Goal: Book appointment/travel/reservation

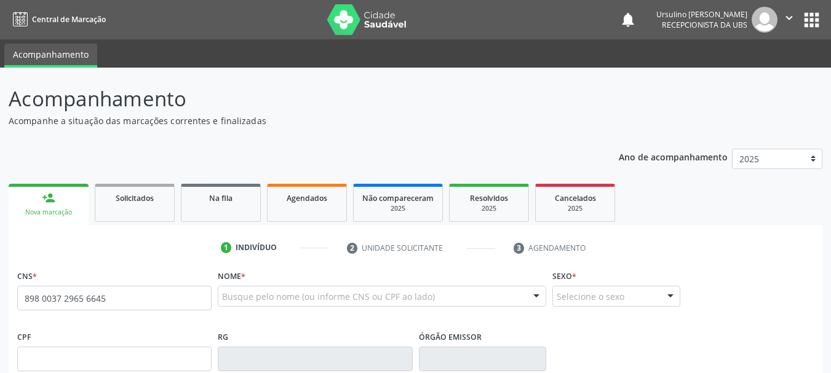
type input "898 0037 2965 6645"
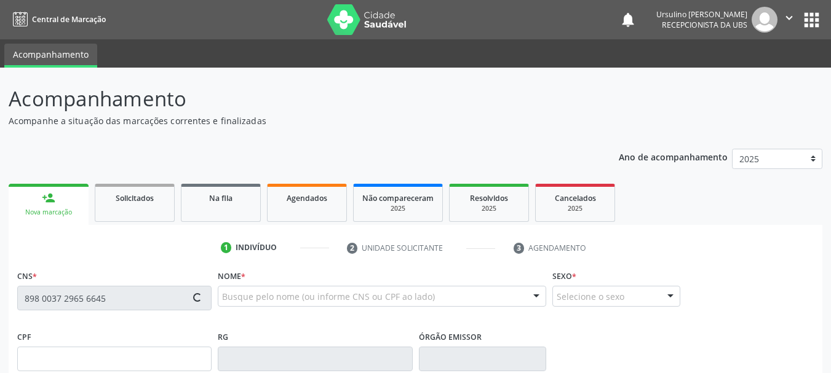
type input "155.712.104-43"
type input "[DATE]"
type input "[PERSON_NAME]"
type input "[PHONE_NUMBER]"
type input "056.483.164-61"
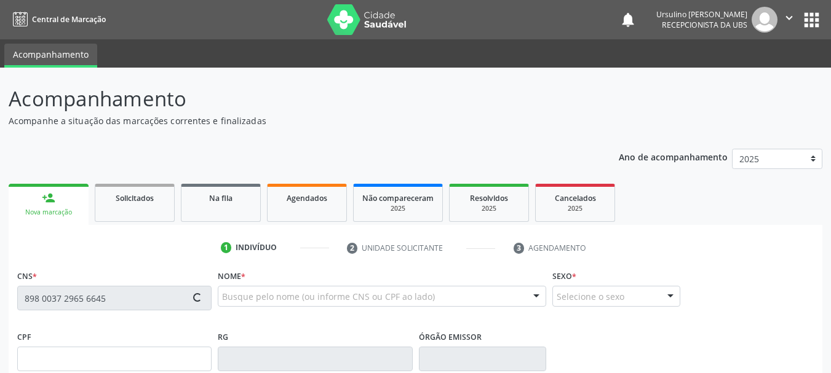
type input "9"
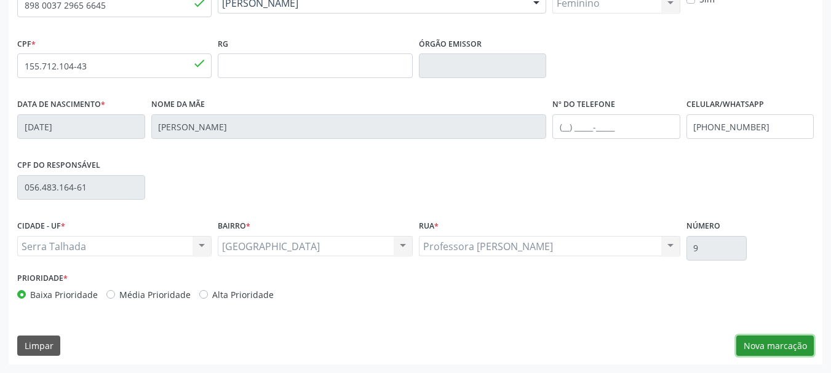
click at [759, 344] on button "Nova marcação" at bounding box center [774, 346] width 77 height 21
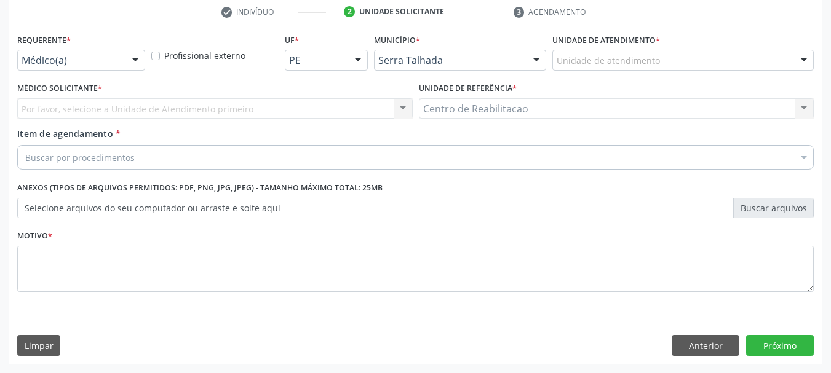
scroll to position [236, 0]
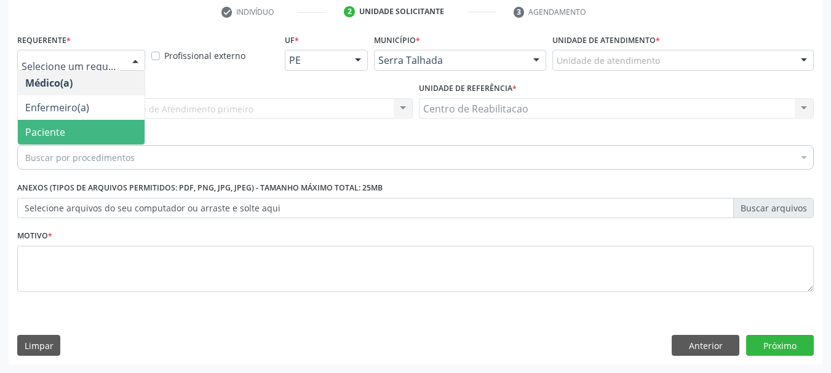
click at [73, 138] on span "Paciente" at bounding box center [81, 132] width 127 height 25
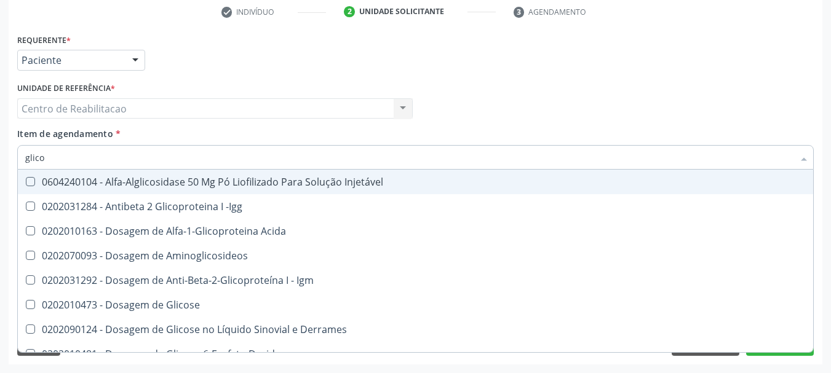
type input "glicos"
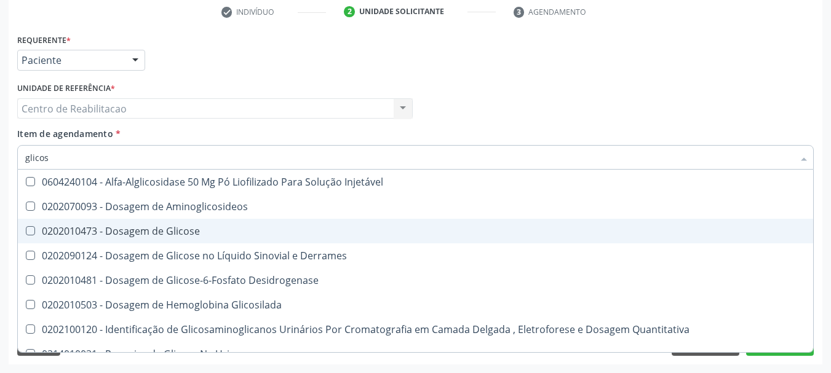
click at [215, 231] on div "0202010473 - Dosagem de Glicose" at bounding box center [415, 231] width 780 height 10
checkbox Glicose "true"
type input "hcg"
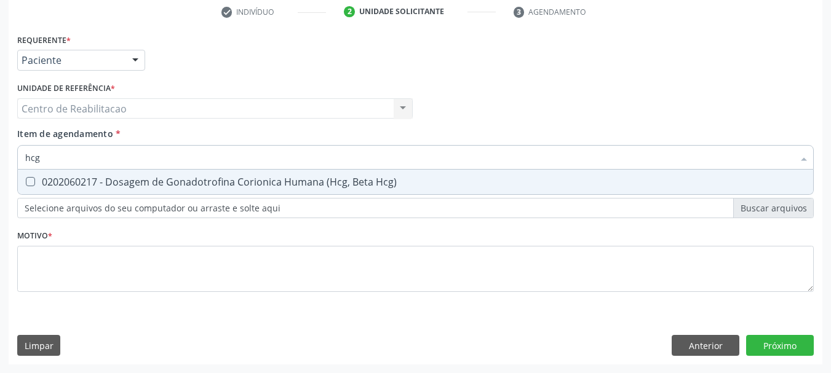
click at [299, 178] on div "0202060217 - Dosagem de Gonadotrofina Corionica Humana (Hcg, Beta Hcg)" at bounding box center [415, 182] width 780 height 10
checkbox Hcg\) "true"
type input "hem"
checkbox Hcg\) "false"
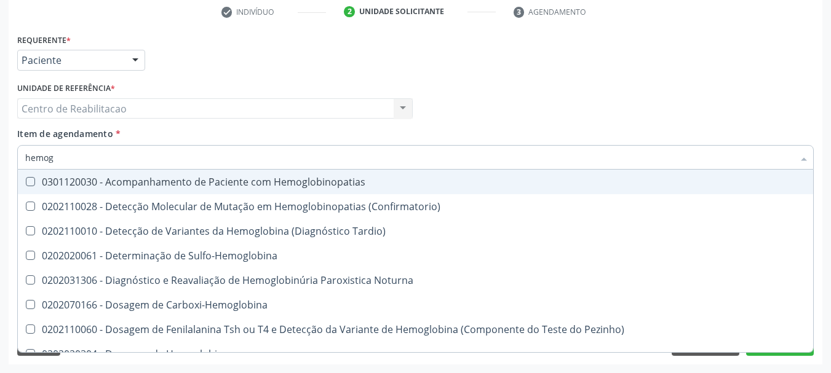
type input "hemogr"
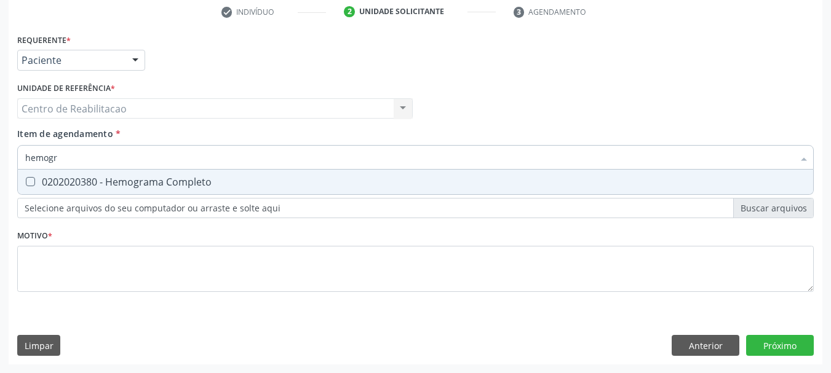
click at [299, 178] on div "0202020380 - Hemograma Completo" at bounding box center [415, 182] width 780 height 10
checkbox Completo "true"
type input "prot"
checkbox Completo "false"
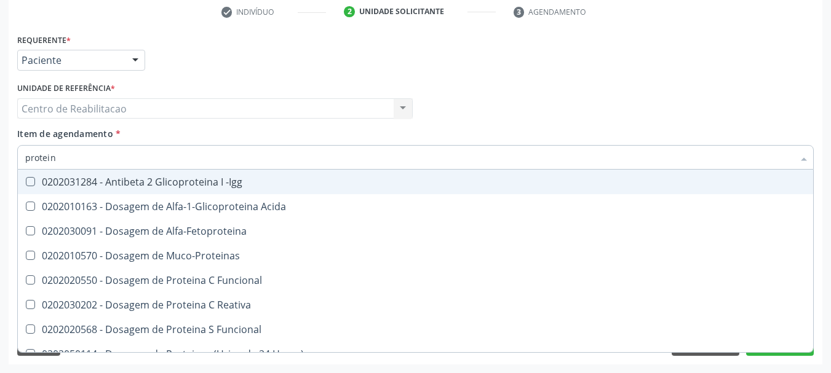
type input "proteina"
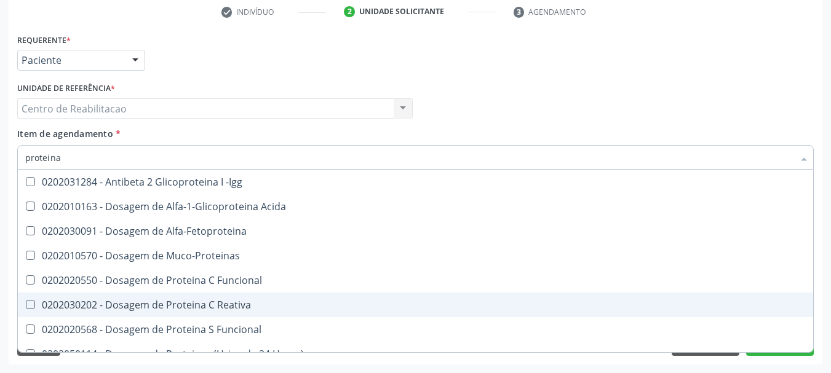
click at [250, 301] on div "0202030202 - Dosagem de Proteina C Reativa" at bounding box center [415, 305] width 780 height 10
checkbox Reativa "true"
type input "te"
checkbox Reativa "false"
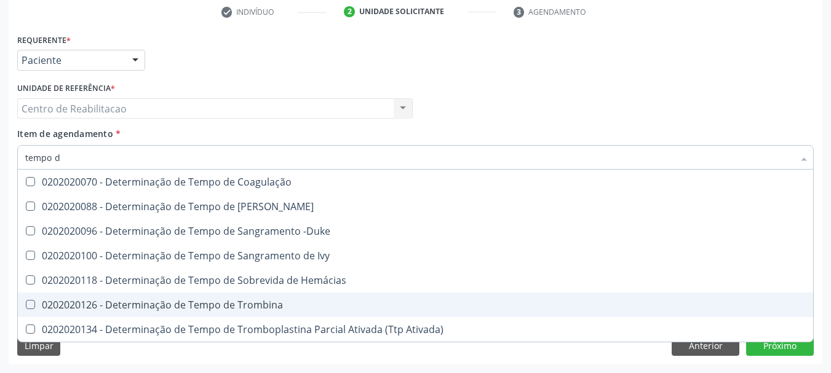
type input "tempo de"
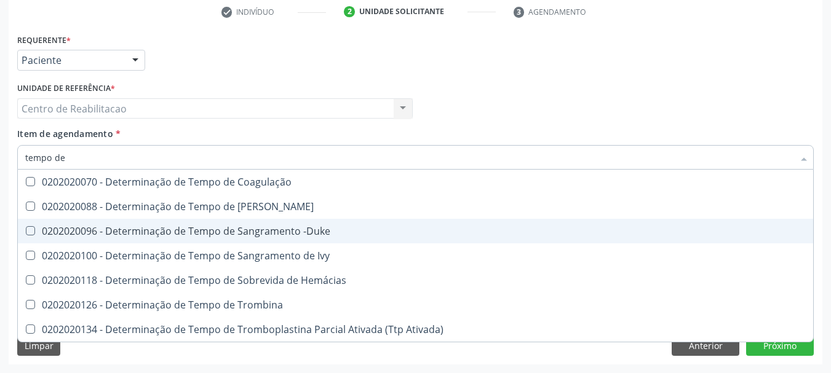
click at [347, 234] on div "0202020096 - Determinação de Tempo de Sangramento -Duke" at bounding box center [415, 231] width 780 height 10
checkbox -Duke "true"
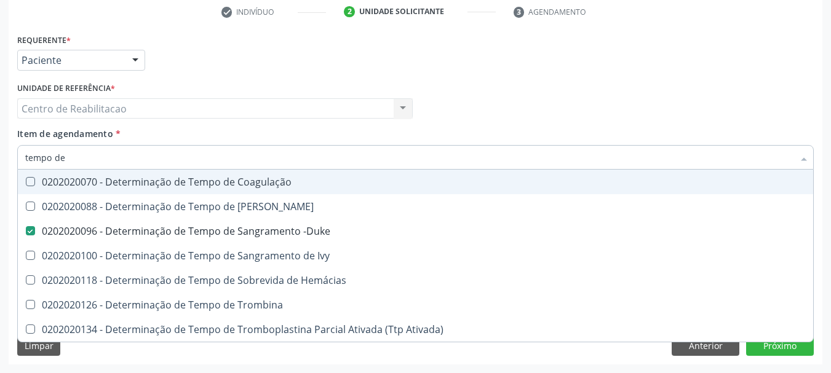
click at [315, 180] on div "0202020070 - Determinação de Tempo de Coagulação" at bounding box center [415, 182] width 780 height 10
checkbox Coagulação "true"
type input "tap"
checkbox Coagulação "false"
checkbox -Duke "false"
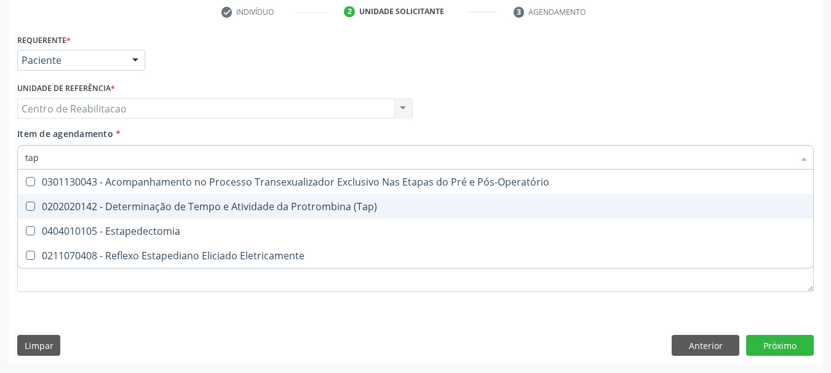
click at [317, 202] on div "0202020142 - Determinação de Tempo e Atividade da Protrombina (Tap)" at bounding box center [415, 207] width 780 height 10
checkbox \(Tap\) "true"
type input "[MEDICAL_DATA]"
checkbox \(Tap\) "false"
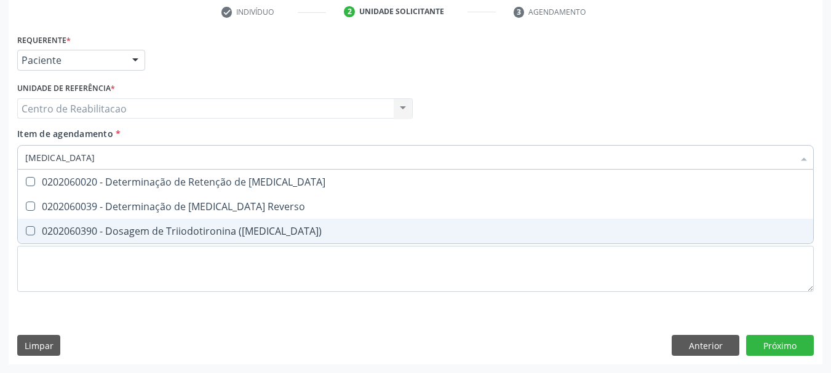
click at [272, 226] on div "0202060390 - Dosagem de Triiodotironina ([MEDICAL_DATA])" at bounding box center [415, 231] width 780 height 10
checkbox \(T3\) "true"
type input "t4"
checkbox \(T3\) "false"
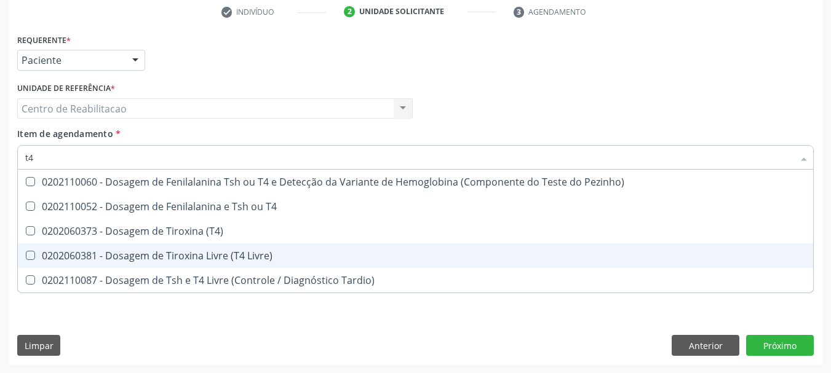
click at [274, 258] on div "0202060381 - Dosagem de Tiroxina Livre (T4 Livre)" at bounding box center [415, 256] width 780 height 10
checkbox Livre\) "true"
type input "t"
checkbox Livre\) "false"
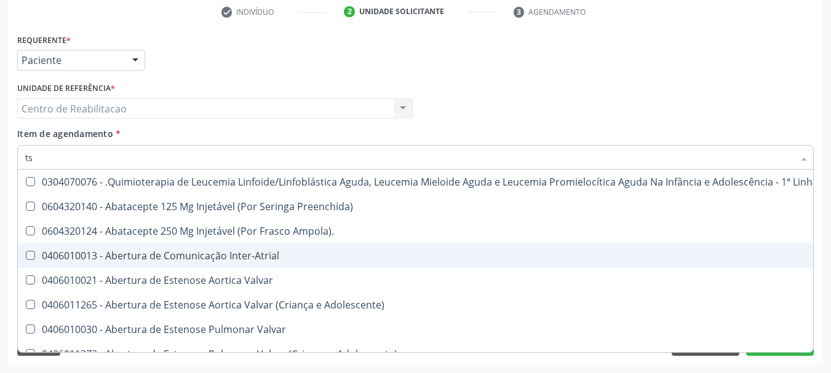
type input "tsh"
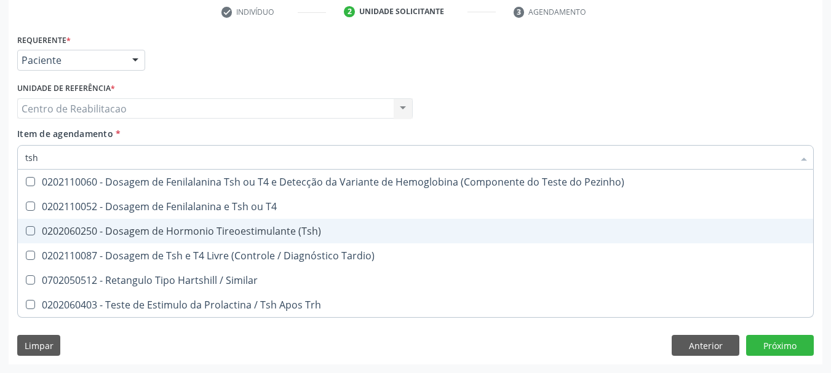
click at [295, 226] on div "0202060250 - Dosagem de Hormonio Tireoestimulante (Tsh)" at bounding box center [415, 231] width 780 height 10
checkbox \(Tsh\) "true"
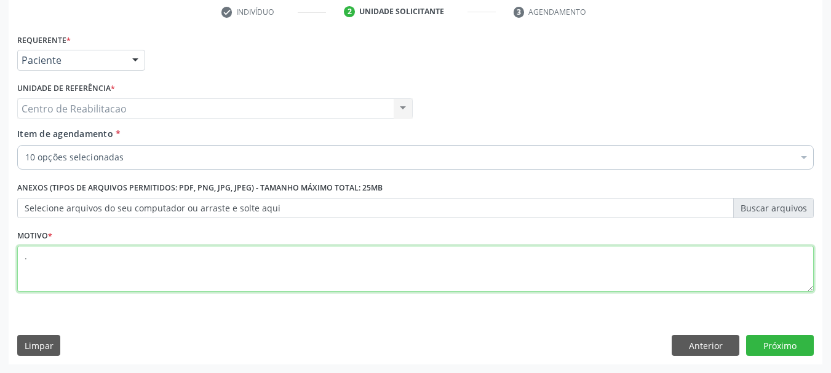
type textarea "."
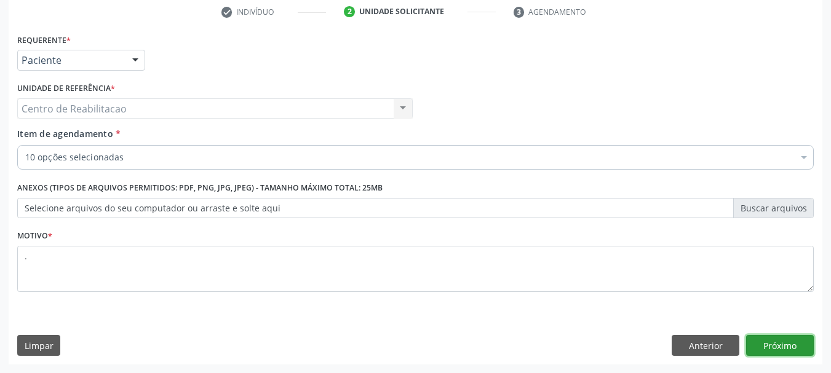
click button "Próximo" at bounding box center [780, 345] width 68 height 21
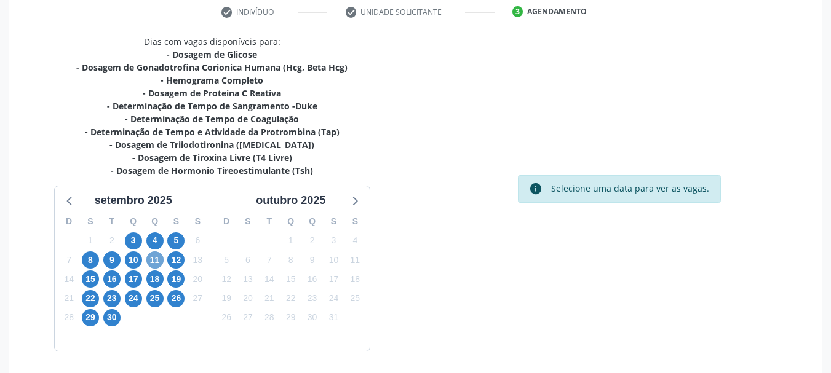
click at [146, 256] on span "11" at bounding box center [154, 259] width 17 height 17
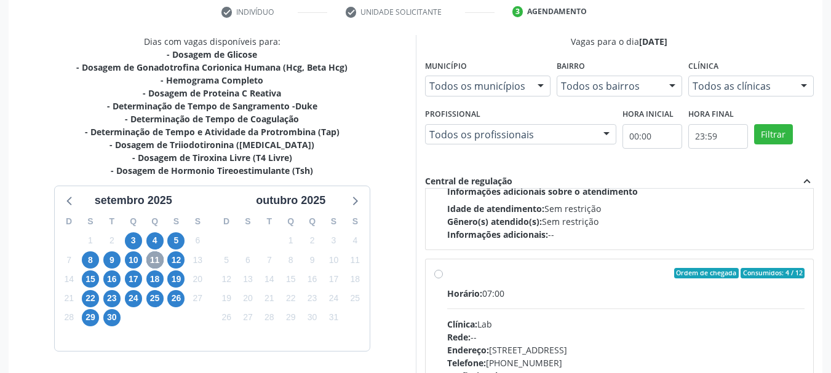
scroll to position [184, 0]
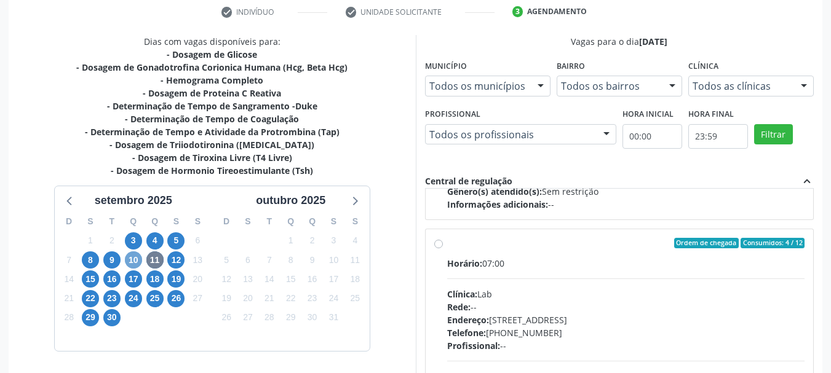
click at [133, 259] on span "10" at bounding box center [133, 259] width 17 height 17
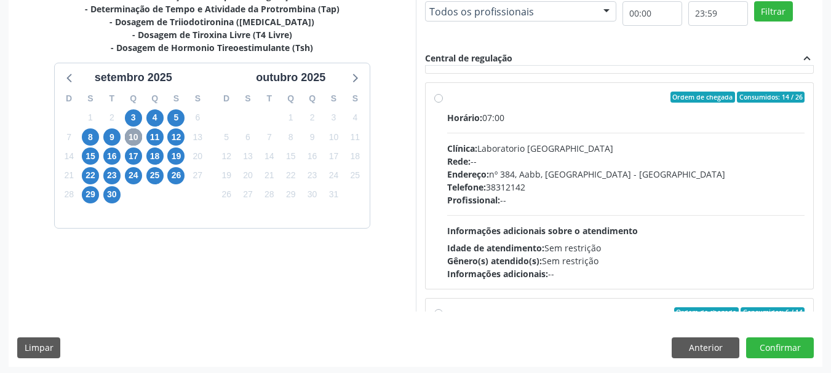
scroll to position [430, 0]
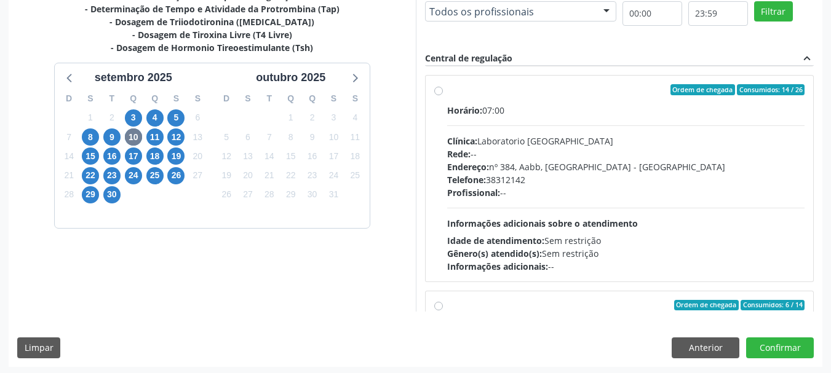
click at [499, 115] on div "Horário: 07:00" at bounding box center [626, 110] width 358 height 13
click at [443, 95] on input "Ordem de chegada Consumidos: 14 / 26 Horário: 07:00 Clínica: Laboratorio [GEOGR…" at bounding box center [438, 89] width 9 height 11
radio input "true"
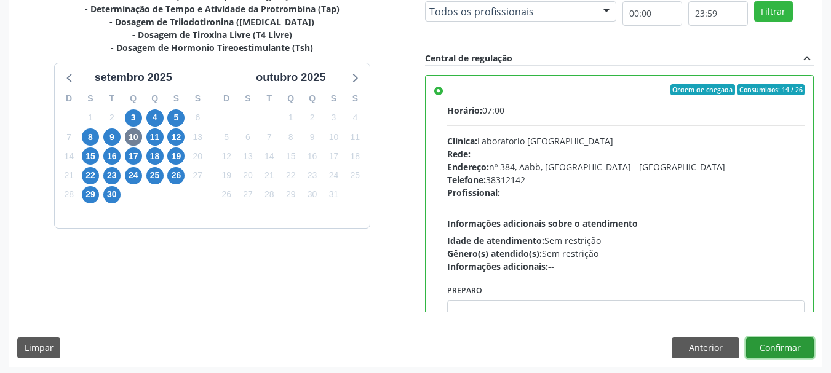
click at [796, 350] on button "Confirmar" at bounding box center [780, 348] width 68 height 21
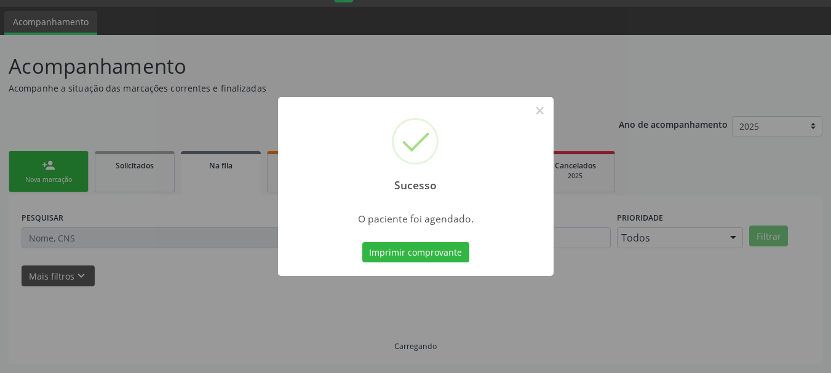
scroll to position [33, 0]
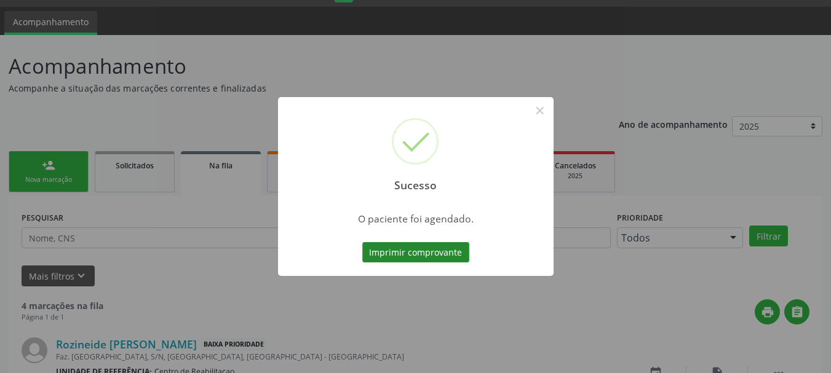
click at [448, 245] on button "Imprimir comprovante" at bounding box center [415, 252] width 107 height 21
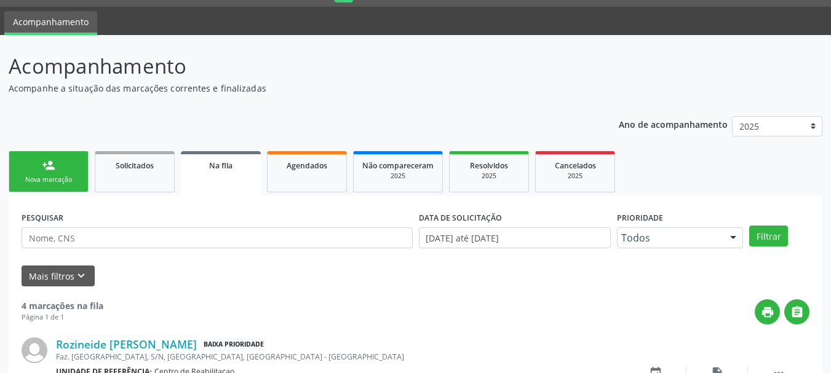
click at [17, 178] on link "person_add Nova marcação" at bounding box center [49, 171] width 80 height 41
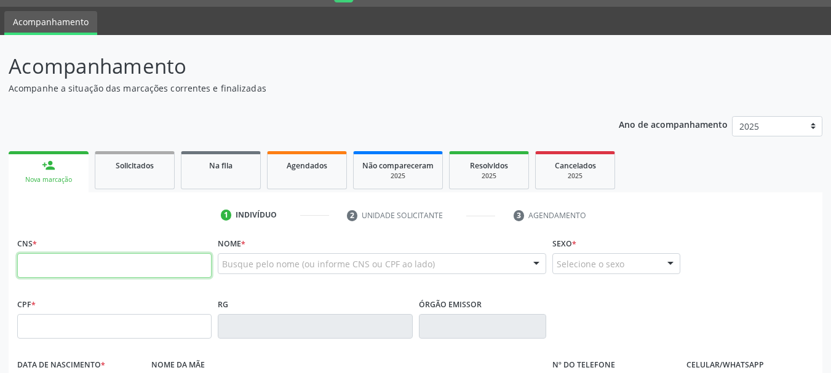
click at [125, 272] on input "text" at bounding box center [114, 265] width 194 height 25
paste input "898 0037 2965 6645"
type input "898 0037 2965 6645"
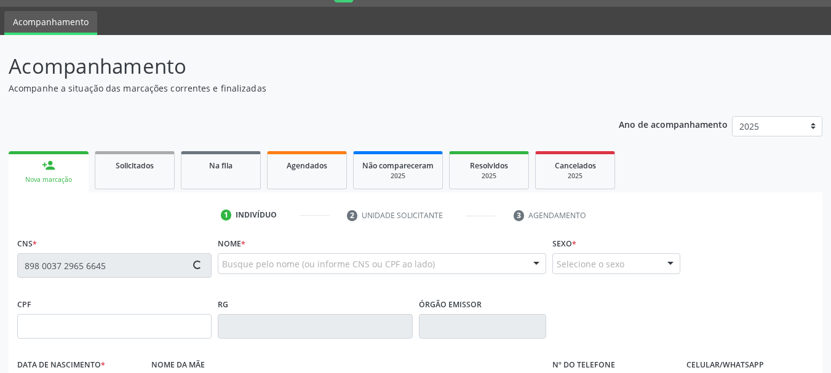
scroll to position [293, 0]
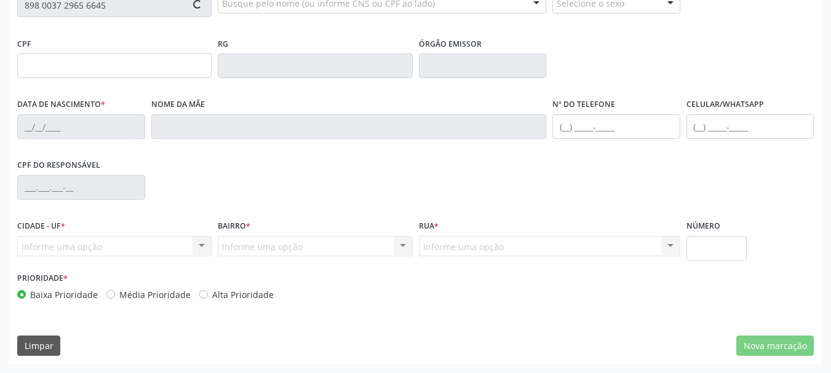
type input "155.712.104-43"
type input "[DATE]"
type input "[PERSON_NAME]"
type input "[PHONE_NUMBER]"
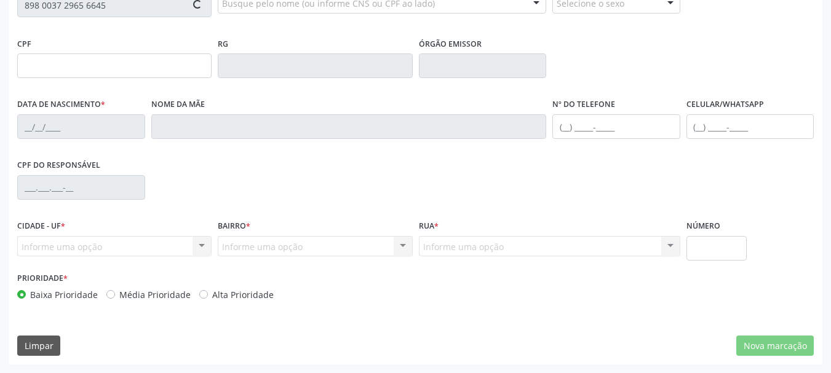
type input "056.483.164-61"
type input "9"
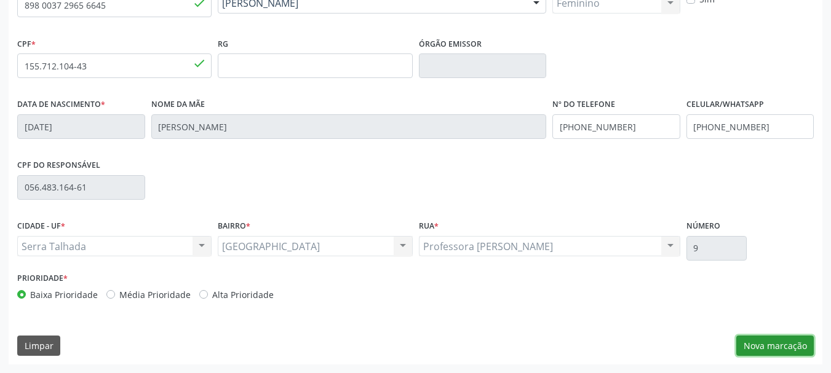
click at [774, 350] on button "Nova marcação" at bounding box center [774, 346] width 77 height 21
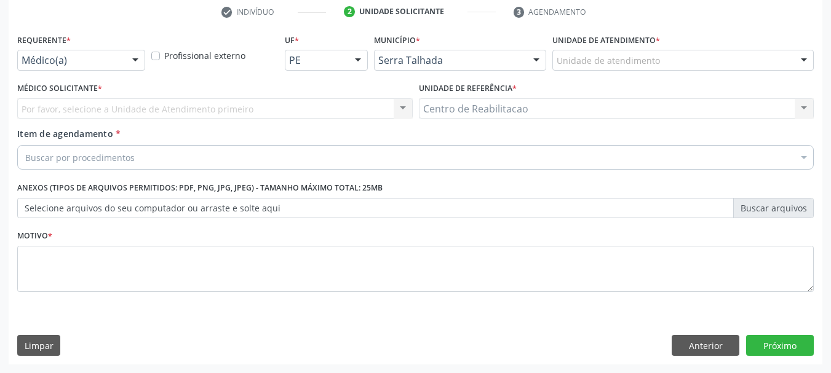
scroll to position [236, 0]
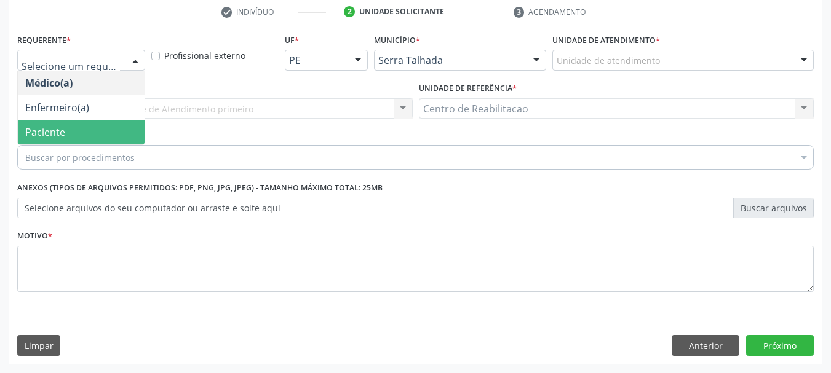
click at [86, 129] on span "Paciente" at bounding box center [81, 132] width 127 height 25
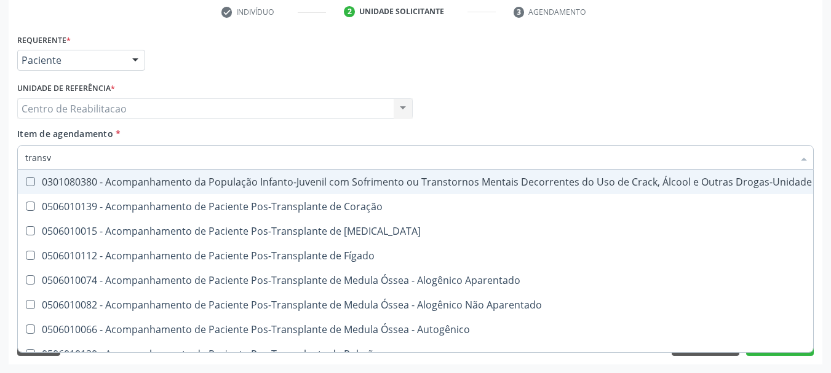
type input "transva"
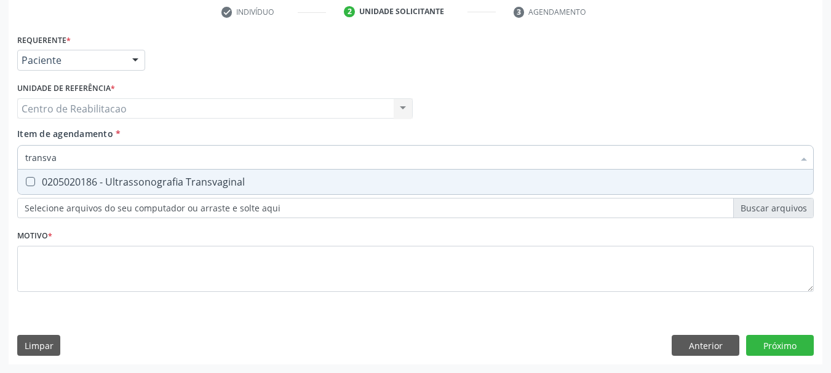
click at [157, 177] on div "0205020186 - Ultrassonografia Transvaginal" at bounding box center [415, 182] width 780 height 10
checkbox Transvaginal "true"
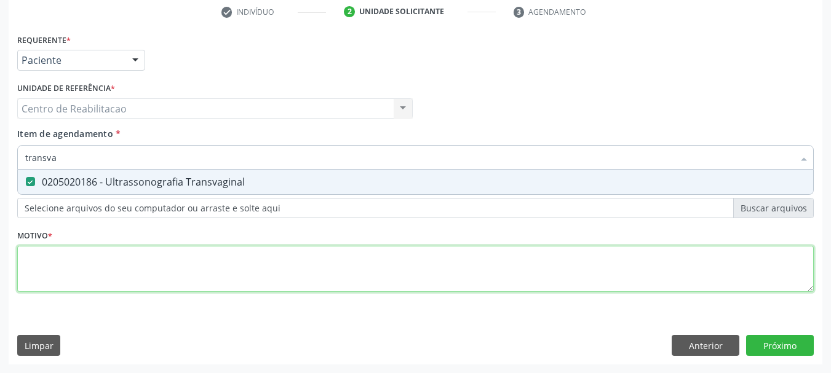
type textarea "."
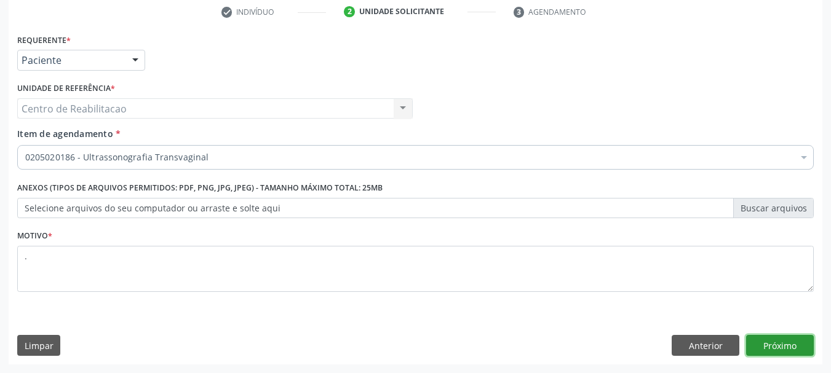
click button "Próximo" at bounding box center [780, 345] width 68 height 21
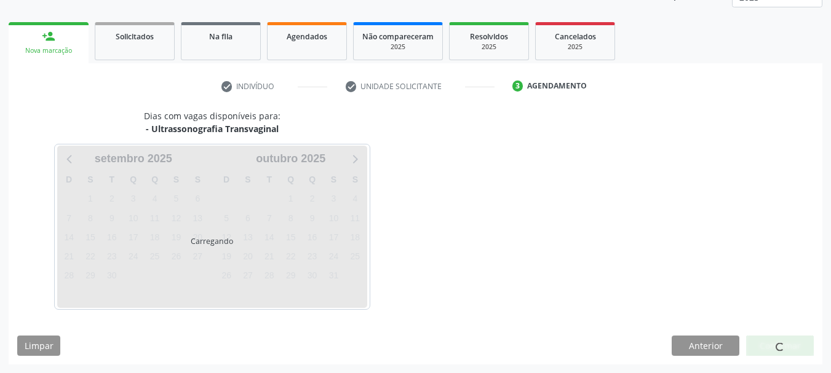
scroll to position [162, 0]
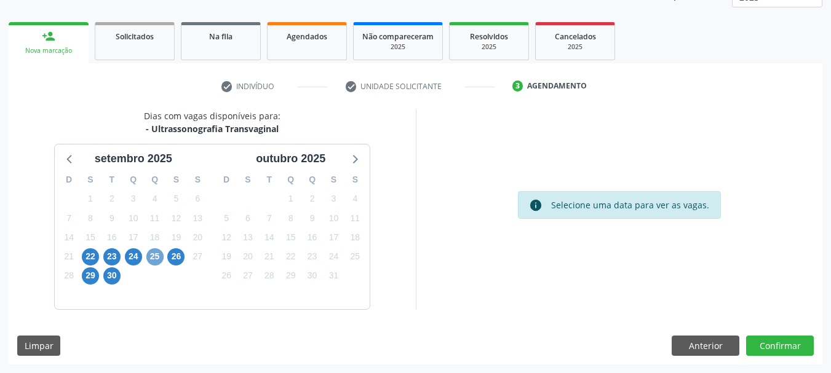
click at [157, 256] on span "25" at bounding box center [154, 256] width 17 height 17
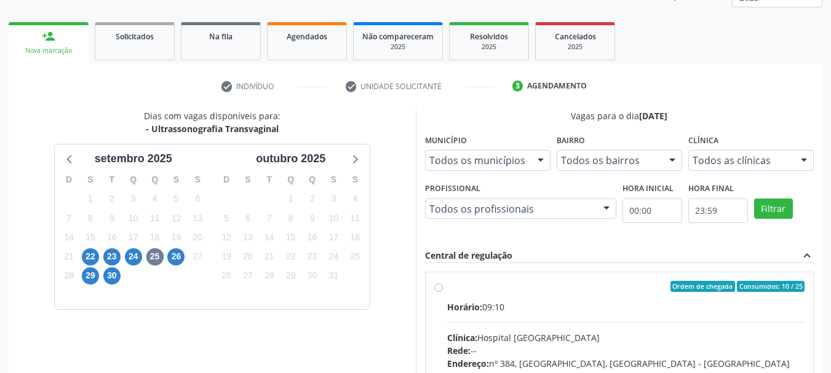
click at [526, 292] on label "Ordem de chegada Consumidos: 10 / 25 Horário: 09:10 Clínica: Hospital [GEOGRAPH…" at bounding box center [626, 375] width 358 height 189
click at [443, 292] on input "Ordem de chegada Consumidos: 10 / 25 Horário: 09:10 Clínica: Hospital [GEOGRAPH…" at bounding box center [438, 286] width 9 height 11
radio input "true"
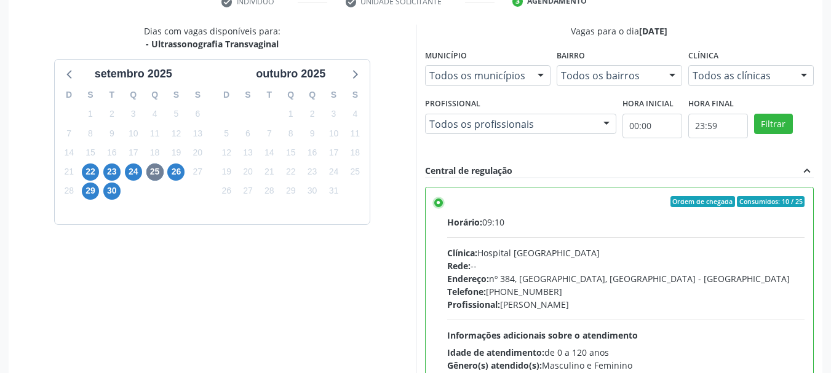
scroll to position [362, 0]
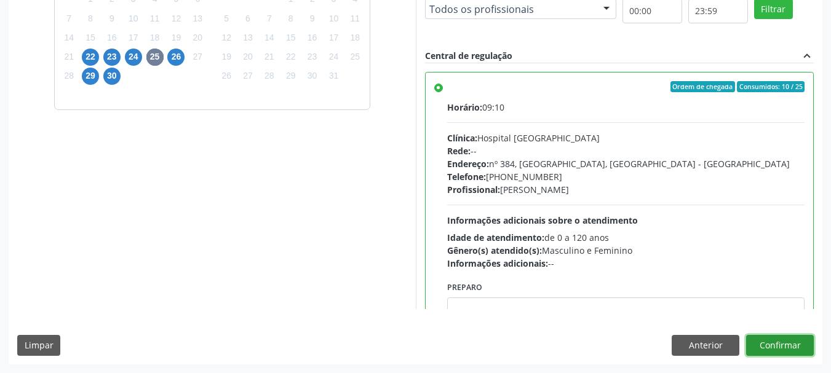
click at [788, 347] on button "Confirmar" at bounding box center [780, 345] width 68 height 21
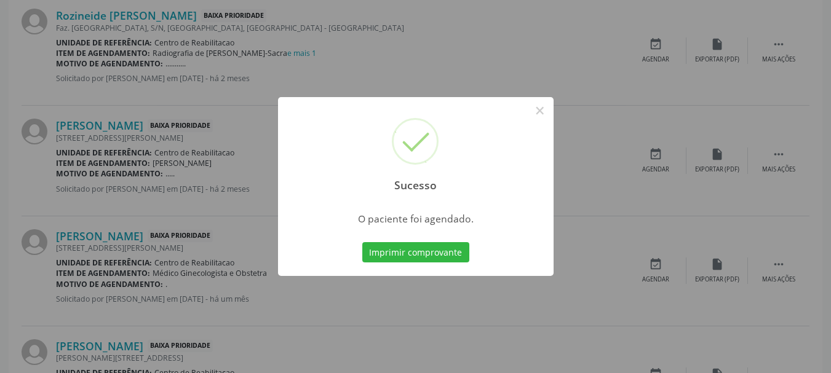
scroll to position [33, 0]
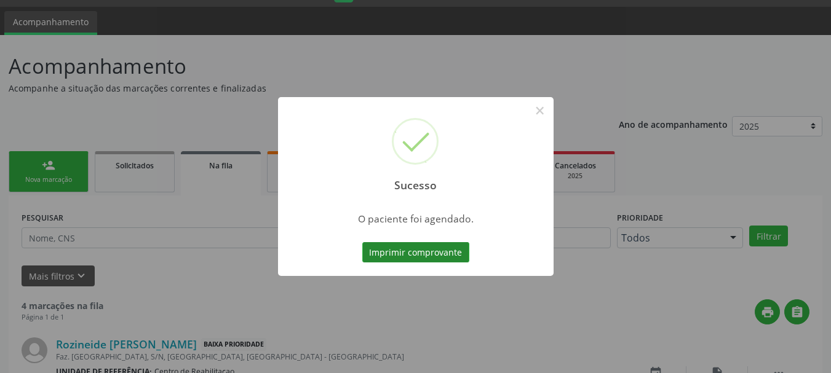
click at [408, 248] on button "Imprimir comprovante" at bounding box center [415, 252] width 107 height 21
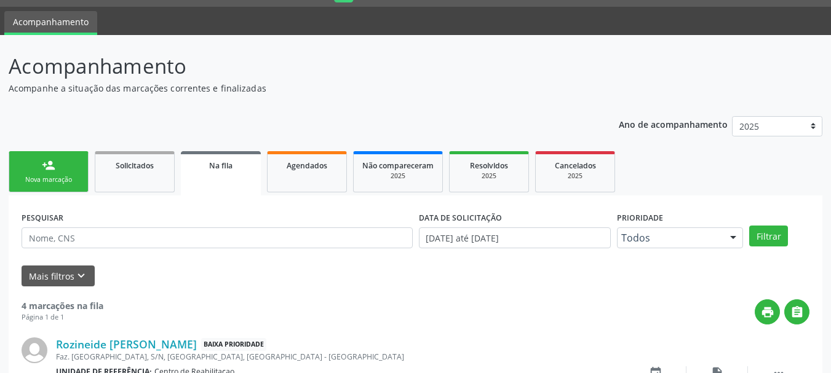
click at [61, 174] on link "person_add Nova marcação" at bounding box center [49, 171] width 80 height 41
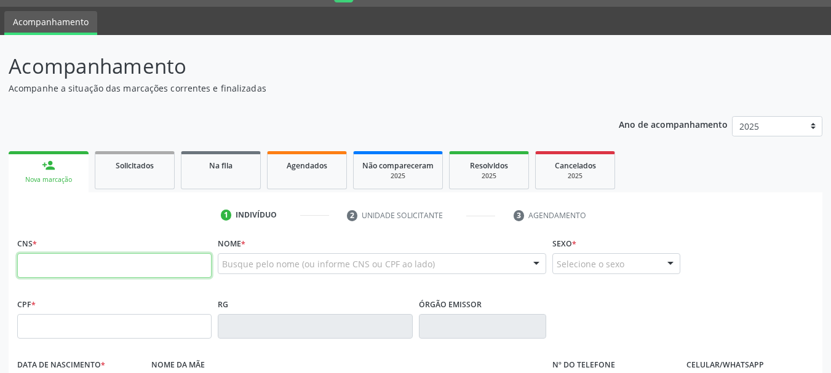
click at [49, 259] on input "text" at bounding box center [114, 265] width 194 height 25
type input "706 8012 1353 9621"
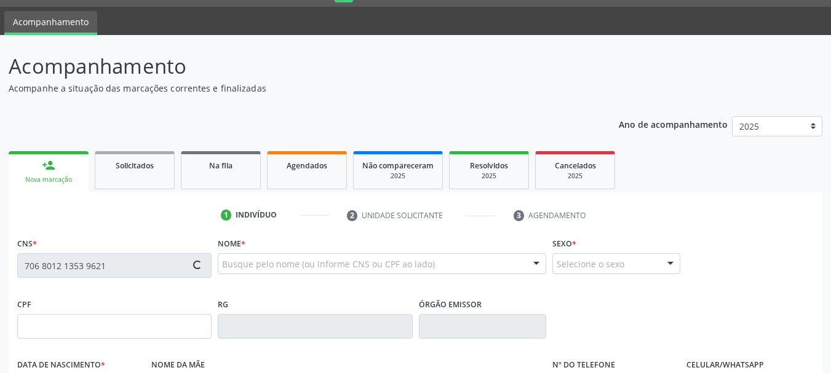
type input "[DATE]"
type input "[PERSON_NAME]"
type input "[PHONE_NUMBER]"
type input "029.157.024-03"
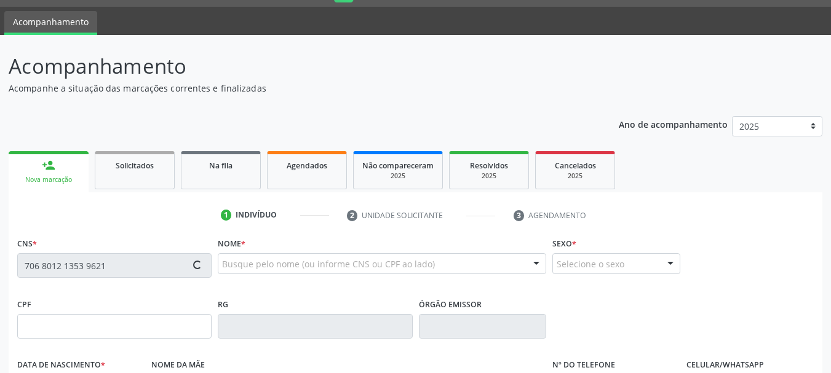
type input "350"
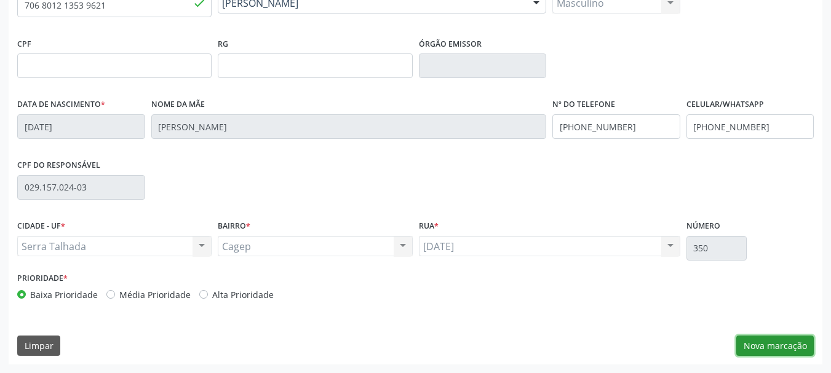
click at [758, 341] on button "Nova marcação" at bounding box center [774, 346] width 77 height 21
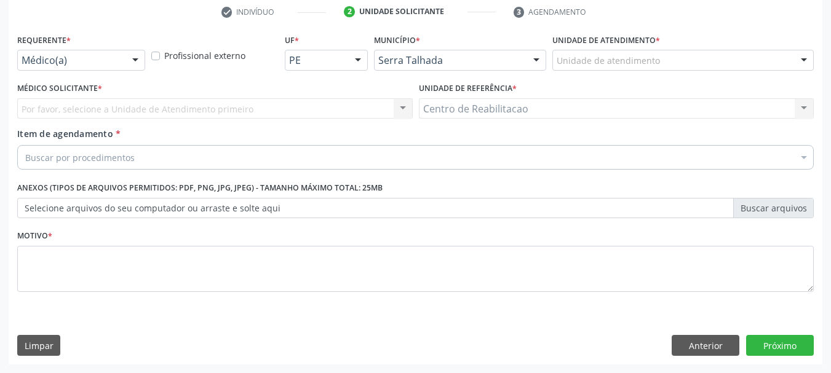
scroll to position [236, 0]
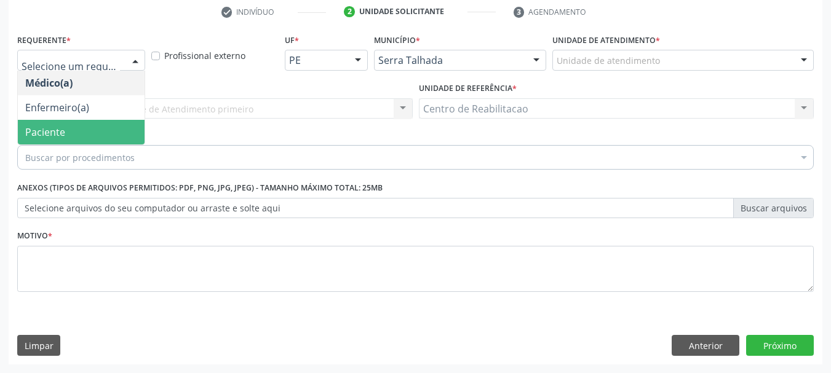
click at [72, 132] on span "Paciente" at bounding box center [81, 132] width 127 height 25
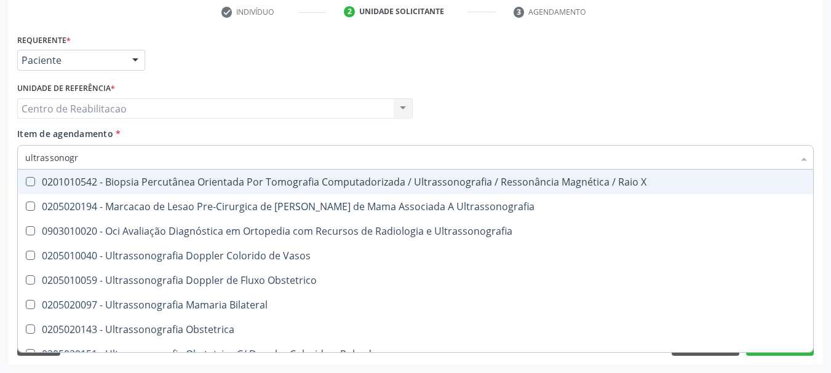
type input "ultrassonogra"
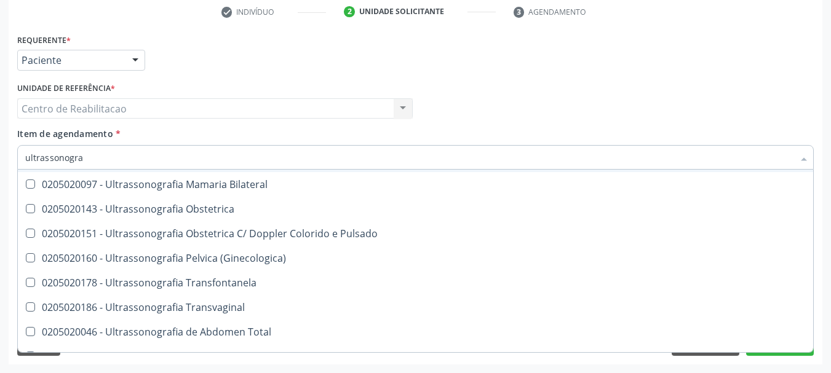
scroll to position [123, 0]
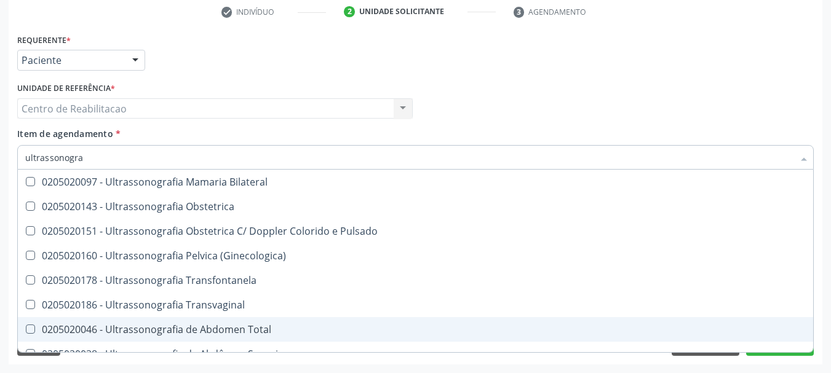
click at [254, 325] on div "0205020046 - Ultrassonografia de Abdomen Total" at bounding box center [415, 330] width 780 height 10
checkbox Total "true"
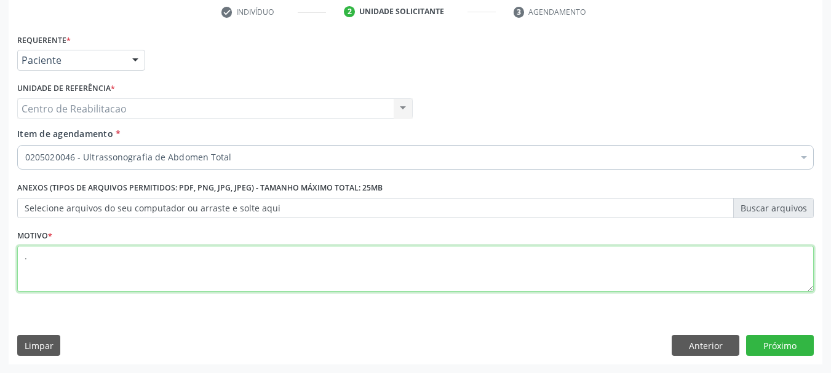
type textarea "."
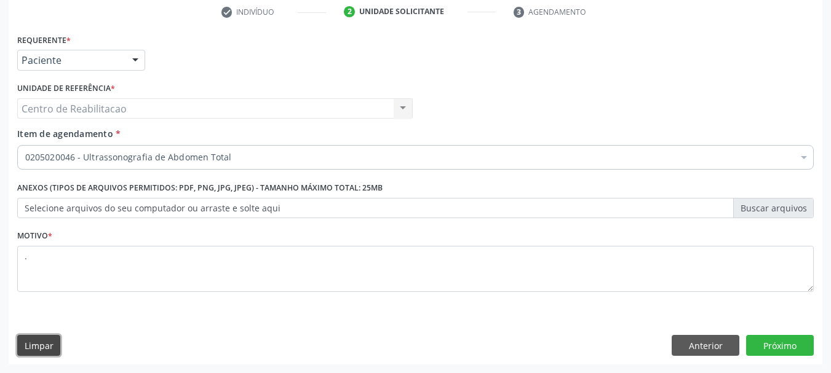
scroll to position [0, 0]
click button "Próximo" at bounding box center [780, 345] width 68 height 21
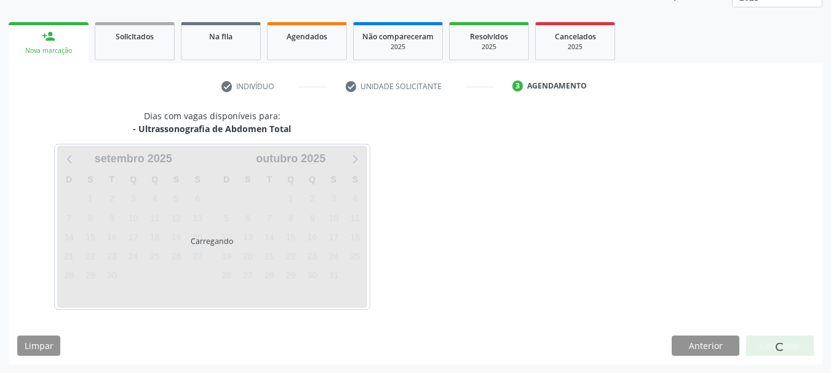
scroll to position [162, 0]
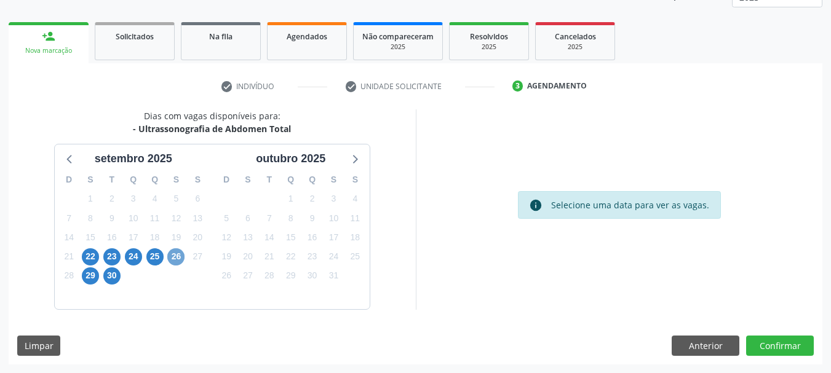
click at [174, 251] on span "26" at bounding box center [175, 256] width 17 height 17
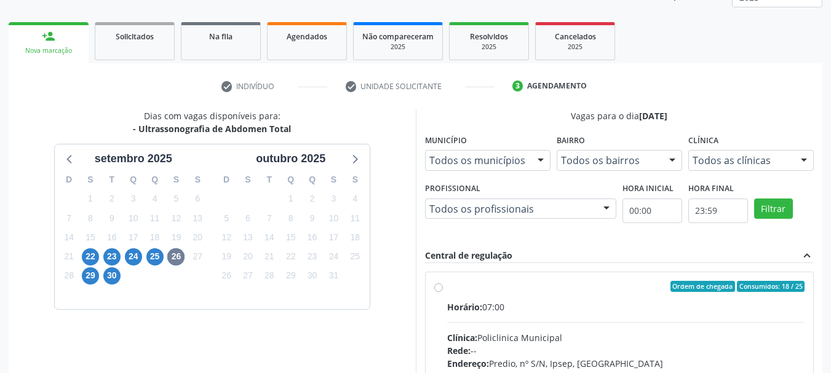
click at [514, 290] on div "Ordem de chegada Consumidos: 18 / 25" at bounding box center [626, 286] width 358 height 11
click at [443, 290] on input "Ordem de chegada Consumidos: 18 / 25 Horário: 07:00 Clínica: Policlinica Munici…" at bounding box center [438, 286] width 9 height 11
radio input "true"
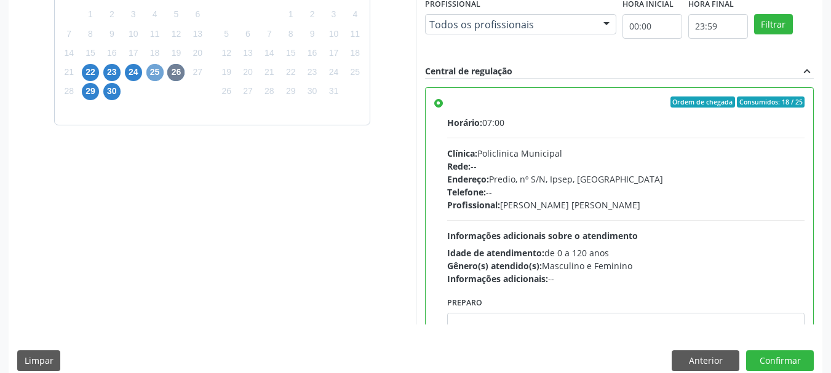
click at [156, 68] on span "25" at bounding box center [154, 72] width 17 height 17
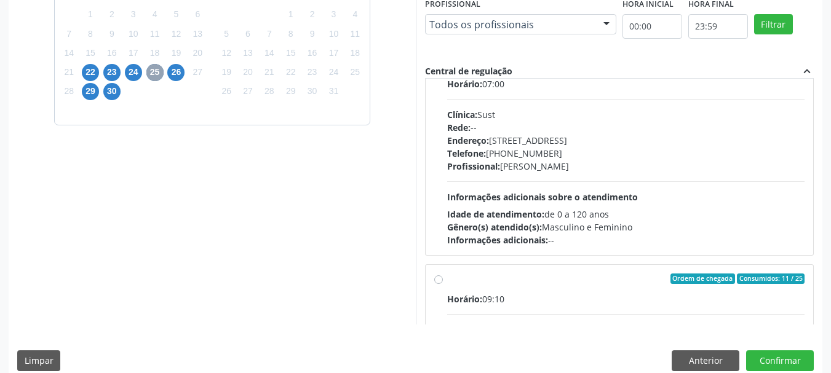
scroll to position [194, 0]
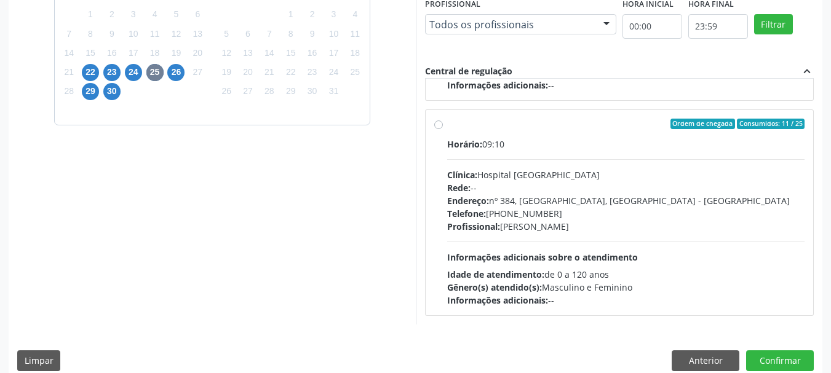
click at [505, 130] on label "Ordem de chegada Consumidos: 11 / 25 Horário: 09:10 Clínica: Hospital [GEOGRAPH…" at bounding box center [626, 213] width 358 height 189
click at [443, 130] on input "Ordem de chegada Consumidos: 11 / 25 Horário: 09:10 Clínica: Hospital [GEOGRAPH…" at bounding box center [438, 124] width 9 height 11
radio input "true"
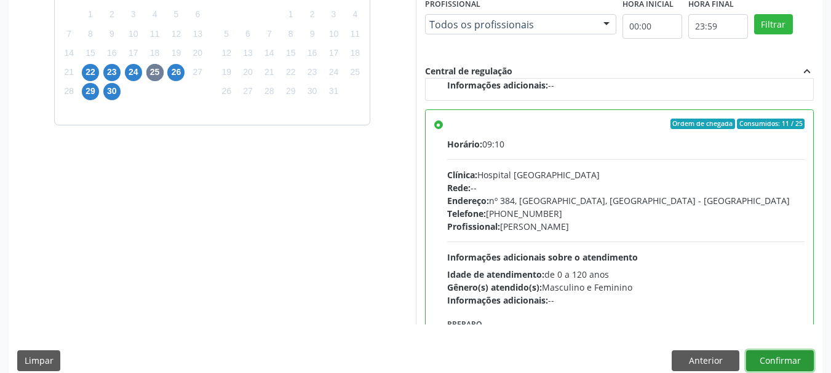
click at [778, 363] on button "Confirmar" at bounding box center [780, 360] width 68 height 21
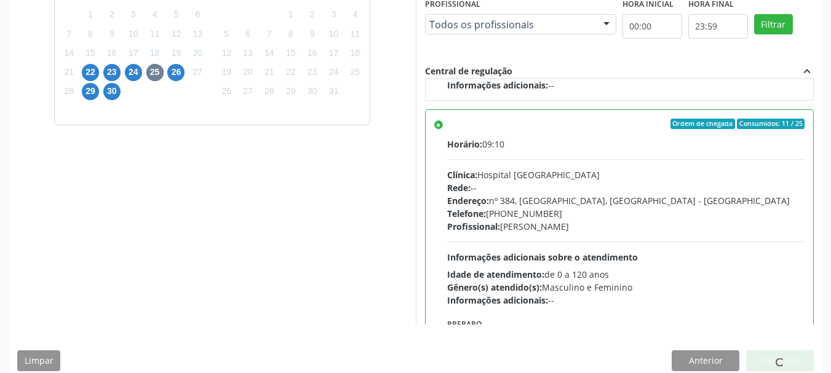
scroll to position [33, 0]
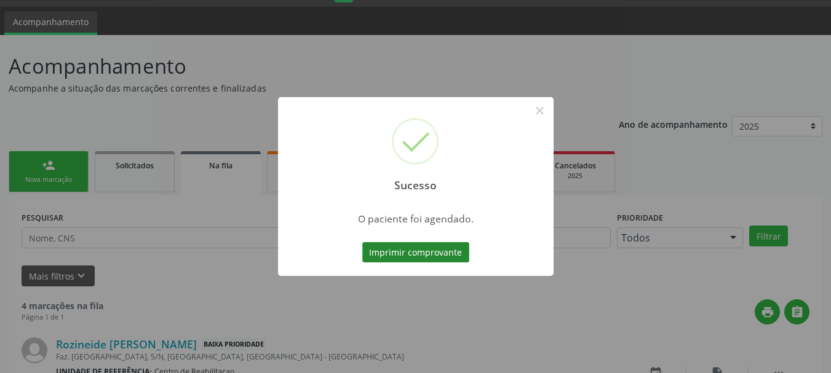
click at [425, 250] on button "Imprimir comprovante" at bounding box center [415, 252] width 107 height 21
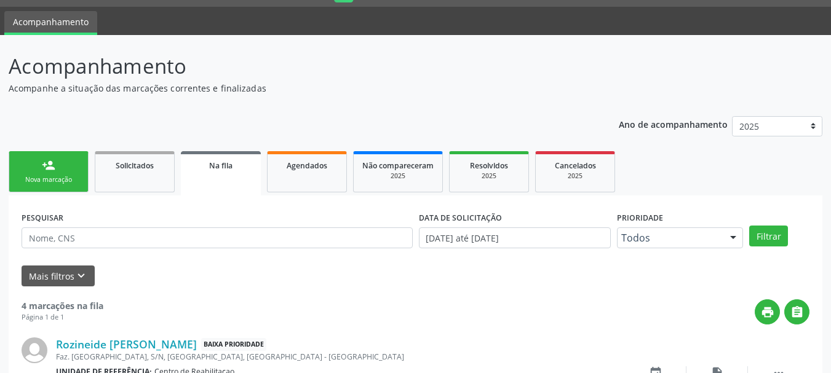
click at [38, 174] on link "person_add Nova marcação" at bounding box center [49, 171] width 80 height 41
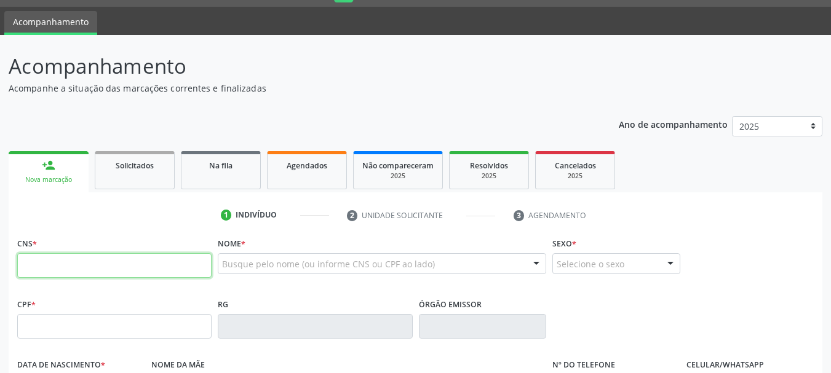
click at [162, 276] on input "text" at bounding box center [114, 265] width 194 height 25
type input "898 0051 0761 7338"
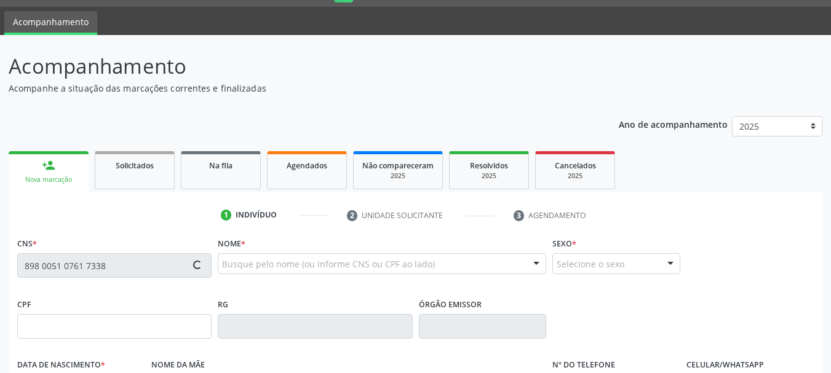
type input "[DATE]"
type input "Aline de [PERSON_NAME]"
type input "[PHONE_NUMBER]"
type input "093.736.284-02"
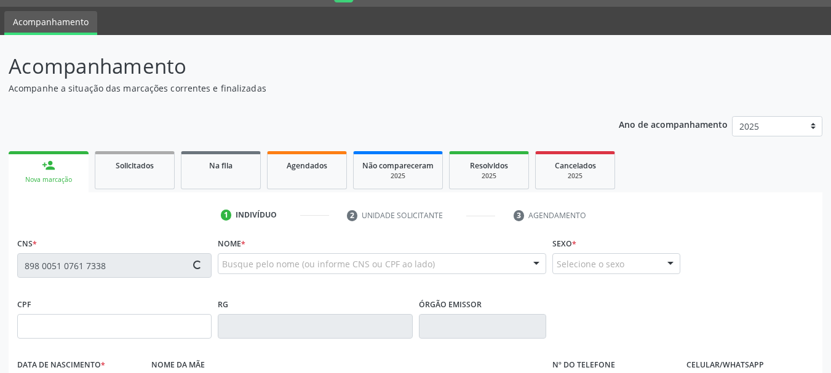
type input "S/N"
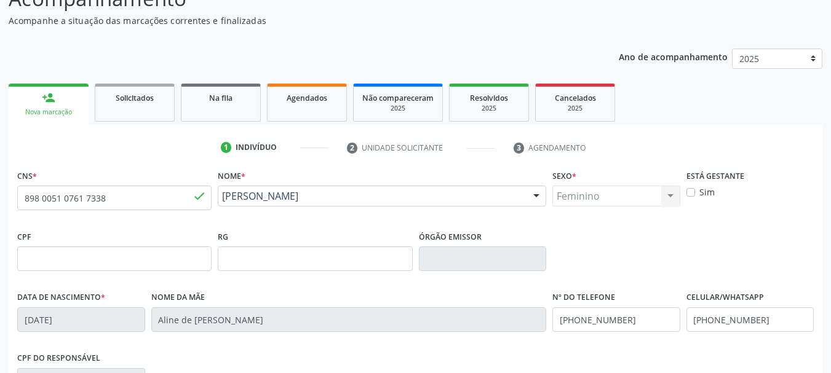
scroll to position [293, 0]
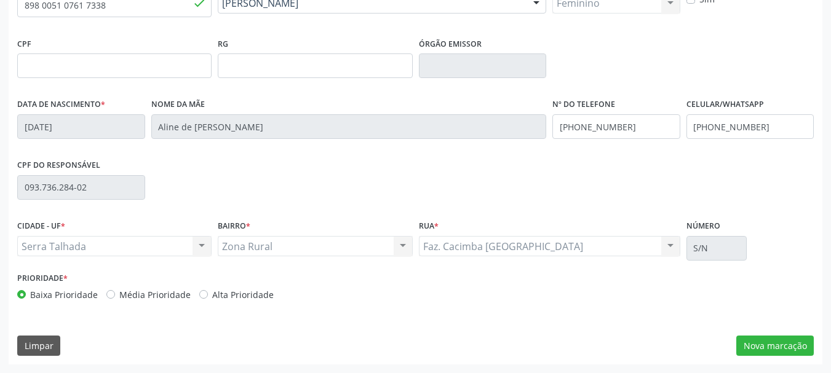
click at [765, 359] on div "CNS * 898 0051 0761 7338 done Nome * [PERSON_NAME] [PERSON_NAME] CNS: 898 0051 …" at bounding box center [415, 169] width 813 height 391
click at [767, 342] on button "Nova marcação" at bounding box center [774, 346] width 77 height 21
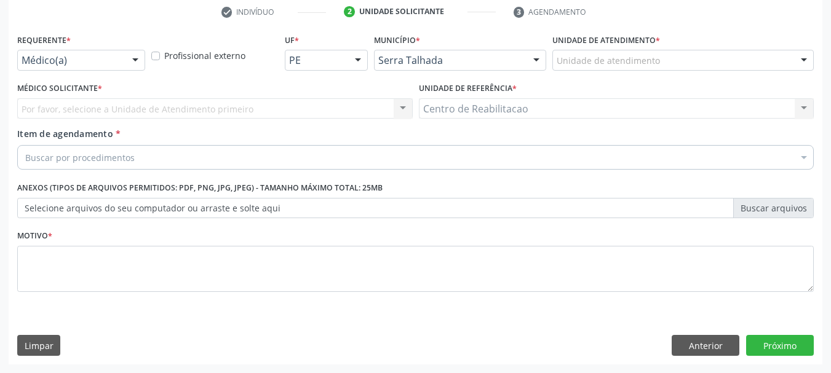
click at [41, 51] on div "Médico(a)" at bounding box center [81, 60] width 128 height 21
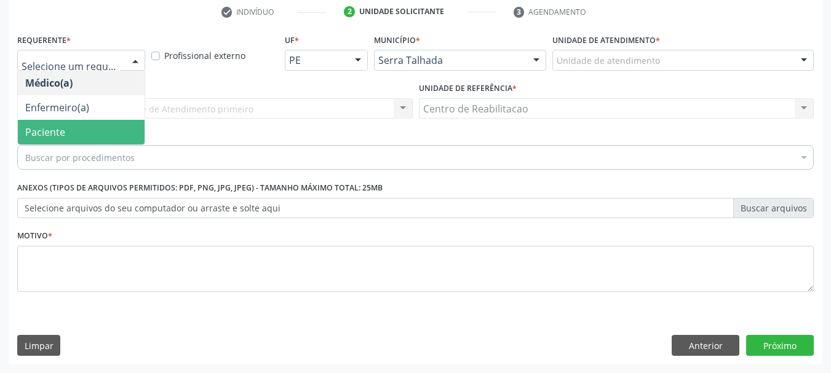
click at [58, 135] on span "Paciente" at bounding box center [45, 132] width 40 height 14
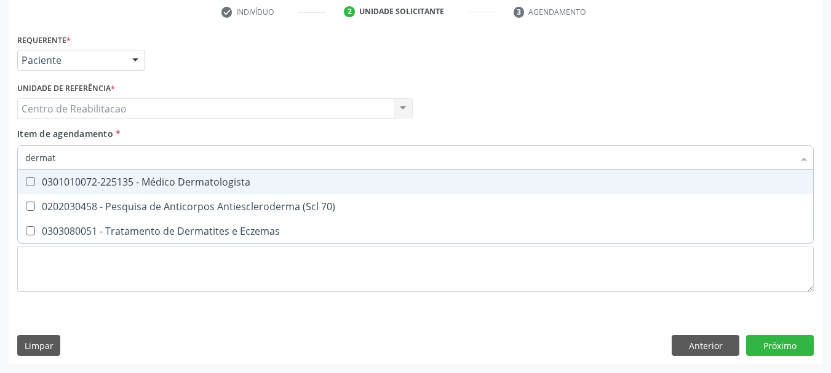
type input "dermato"
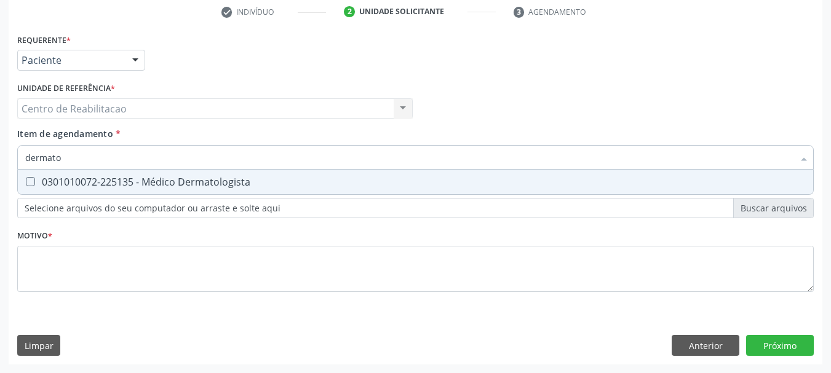
click at [262, 183] on div "0301010072-225135 - Médico Dermatologista" at bounding box center [415, 182] width 780 height 10
checkbox Dermatologista "true"
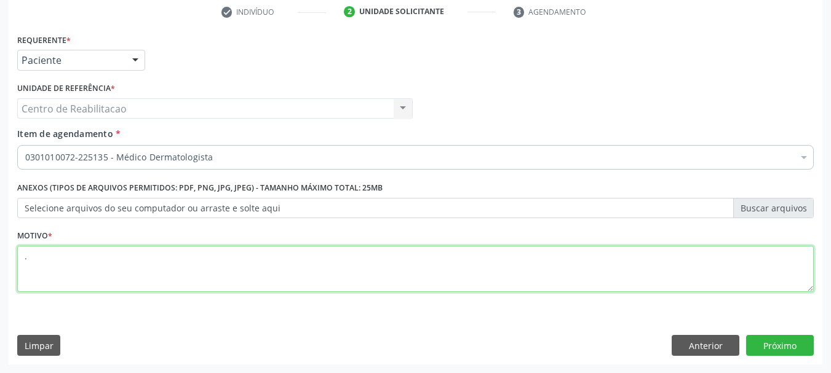
type textarea "."
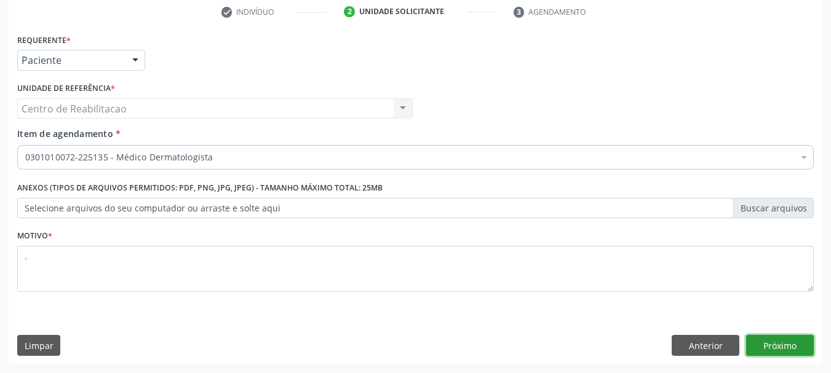
click button "Próximo" at bounding box center [780, 345] width 68 height 21
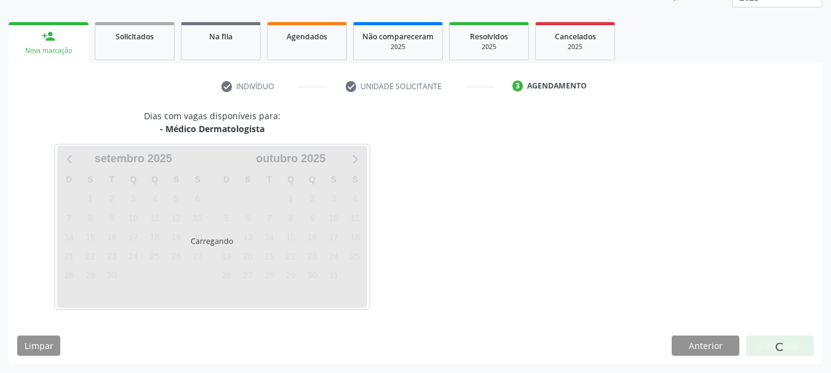
scroll to position [162, 0]
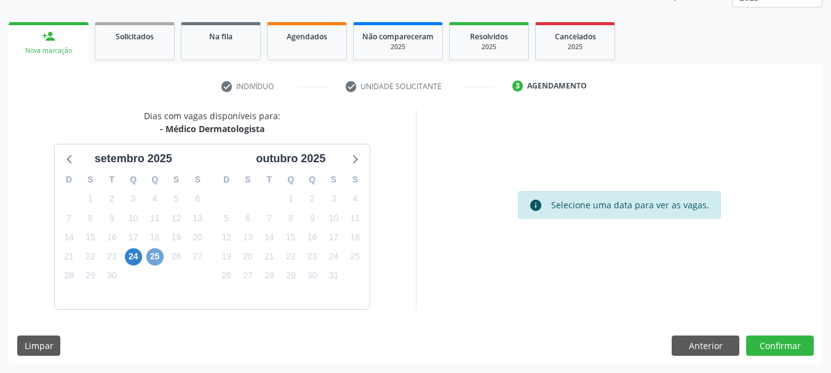
click at [153, 258] on span "25" at bounding box center [154, 256] width 17 height 17
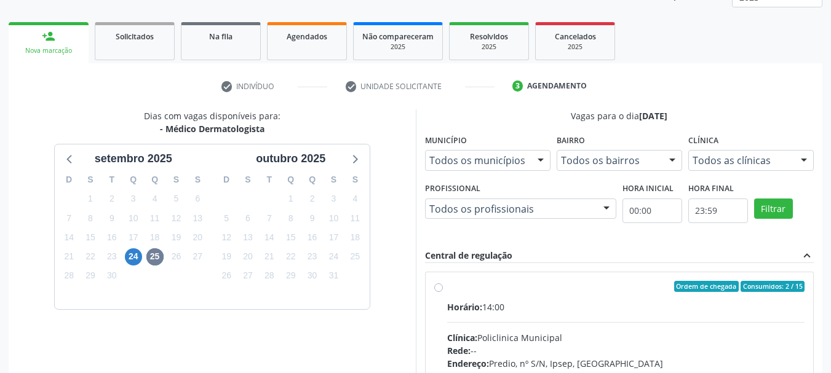
click at [528, 306] on div "Horário: 14:00" at bounding box center [626, 307] width 358 height 13
click at [443, 292] on input "Ordem de chegada Consumidos: 2 / 15 Horário: 14:00 Clínica: Policlinica Municip…" at bounding box center [438, 286] width 9 height 11
radio input "true"
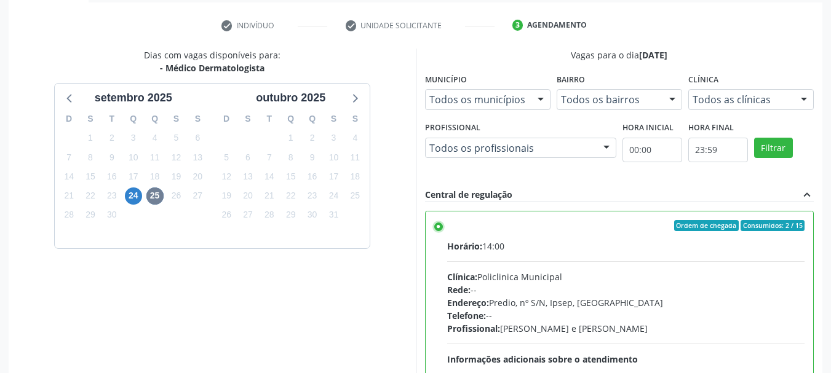
scroll to position [362, 0]
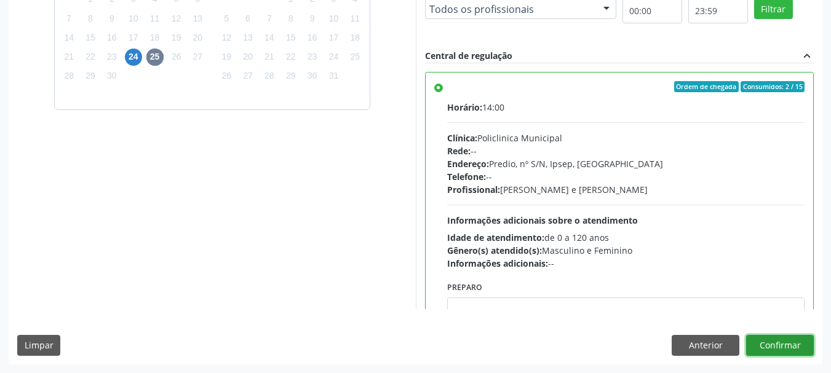
click at [788, 344] on button "Confirmar" at bounding box center [780, 345] width 68 height 21
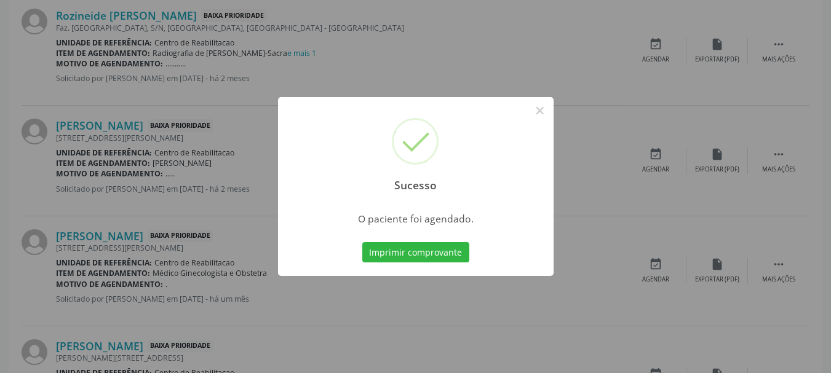
scroll to position [33, 0]
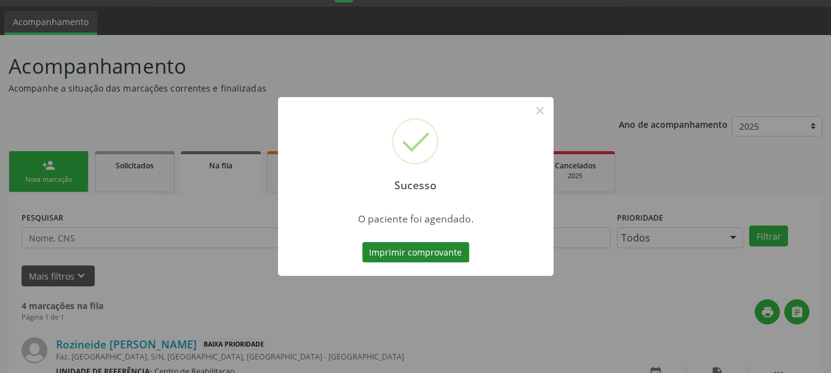
click at [427, 243] on button "Imprimir comprovante" at bounding box center [415, 252] width 107 height 21
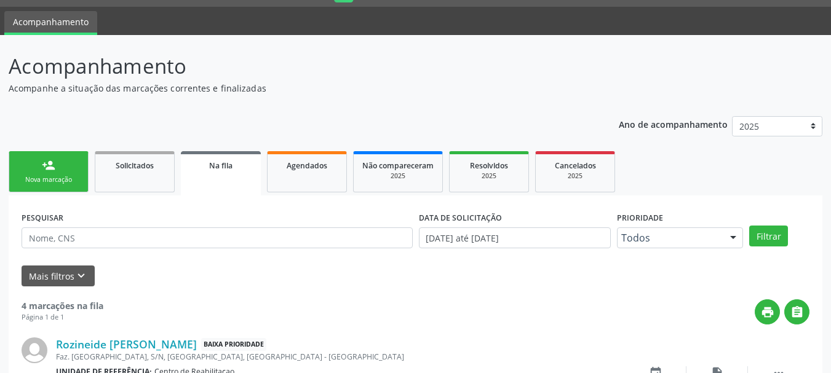
click at [51, 158] on link "person_add Nova marcação" at bounding box center [49, 171] width 80 height 41
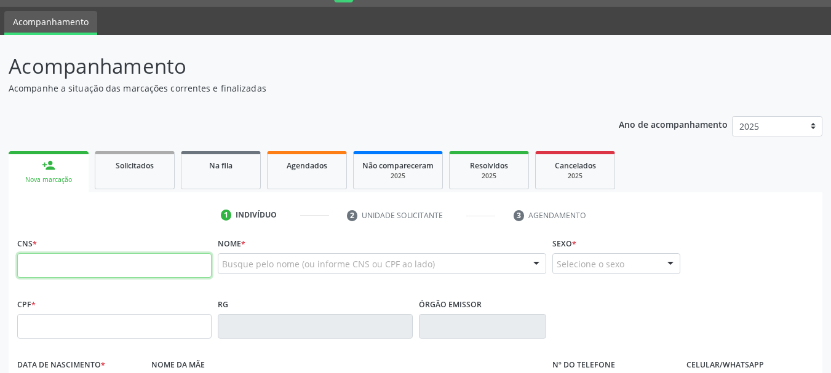
click at [35, 266] on input "text" at bounding box center [114, 265] width 194 height 25
click at [53, 270] on input "text" at bounding box center [114, 265] width 194 height 25
type input "706 0033 2231 2147"
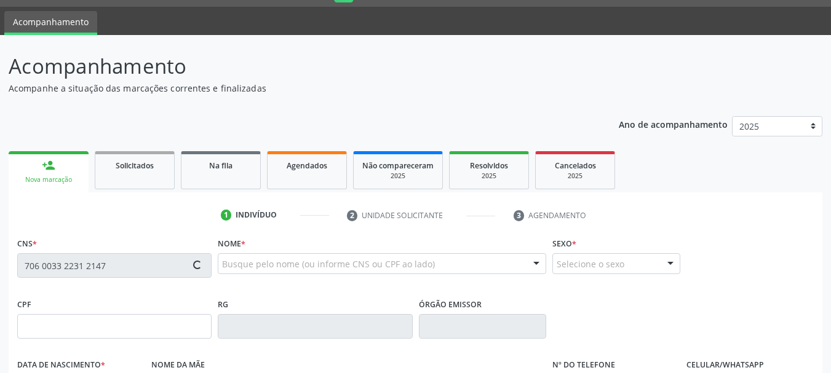
type input "008.562.914-63"
type input "[DATE]"
type input "[PERSON_NAME]"
type input "[PHONE_NUMBER]"
type input "S/N"
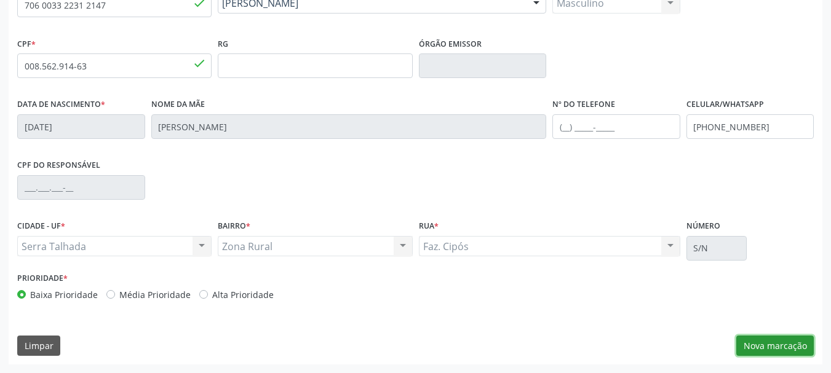
click at [756, 338] on button "Nova marcação" at bounding box center [774, 346] width 77 height 21
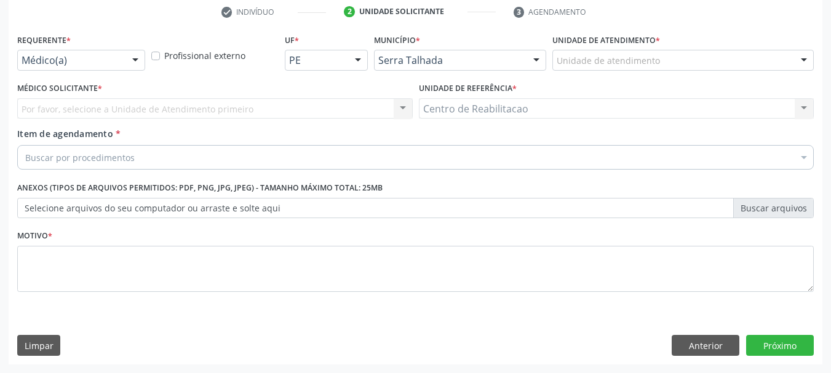
scroll to position [236, 0]
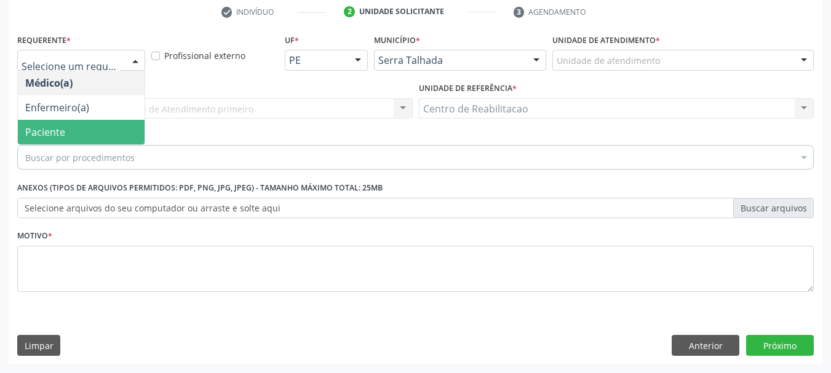
click at [73, 123] on span "Paciente" at bounding box center [81, 132] width 127 height 25
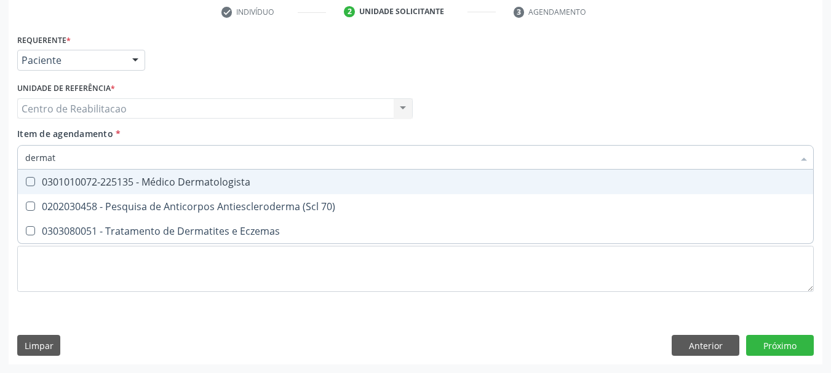
type input "dermato"
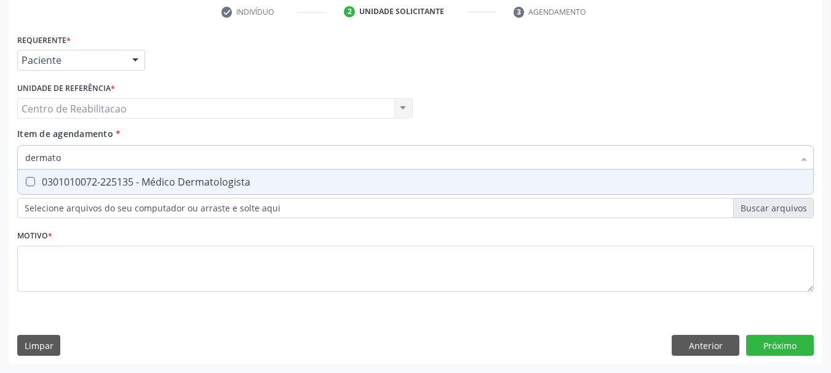
click at [151, 178] on div "0301010072-225135 - Médico Dermatologista" at bounding box center [415, 182] width 780 height 10
checkbox Dermatologista "true"
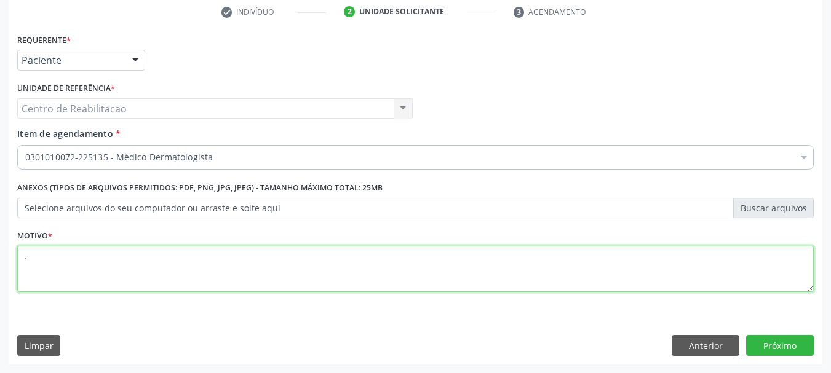
type textarea "."
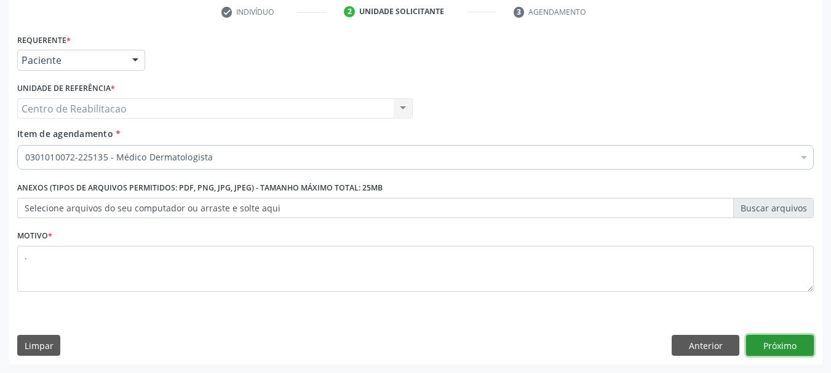
click button "Próximo" at bounding box center [780, 345] width 68 height 21
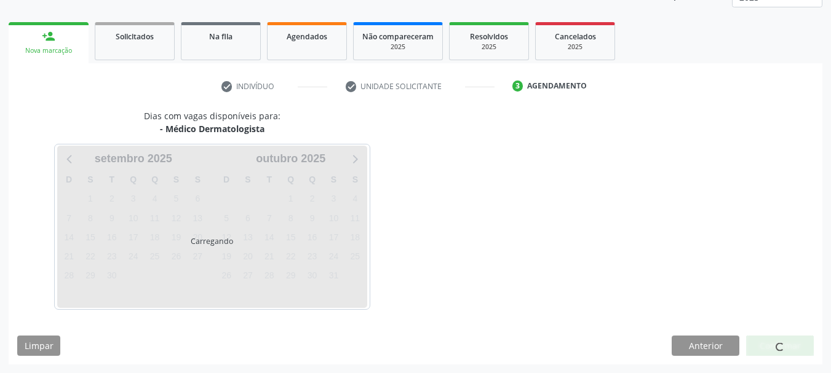
scroll to position [162, 0]
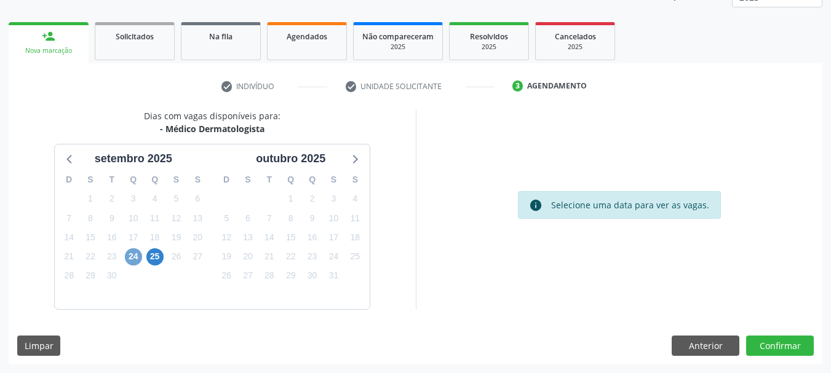
click at [136, 261] on span "24" at bounding box center [133, 256] width 17 height 17
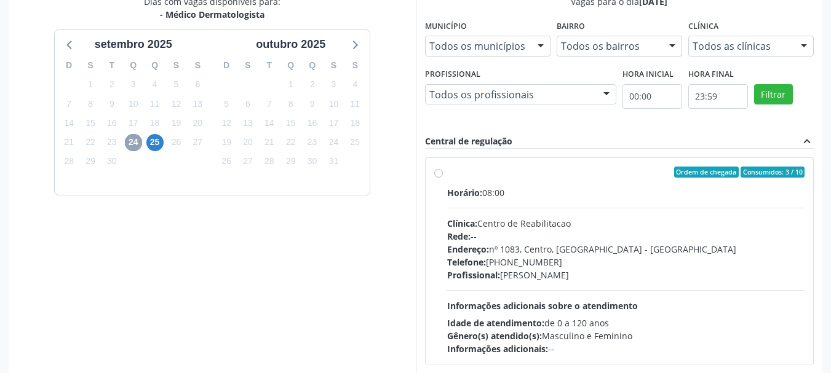
scroll to position [285, 0]
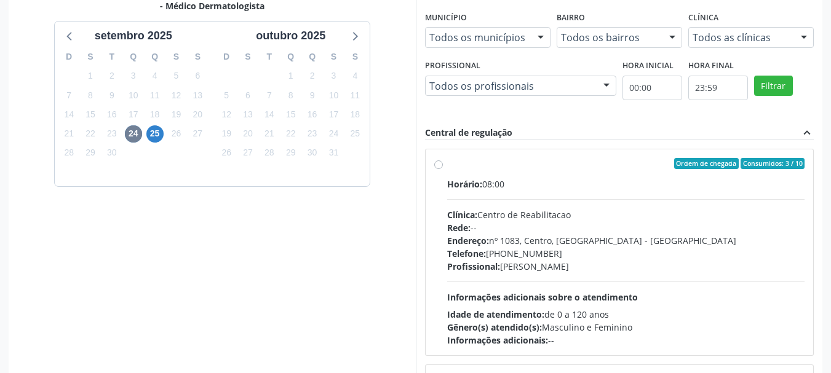
click at [489, 175] on label "Ordem de chegada Consumidos: 3 / 10 Horário: 08:00 Clínica: Centro de Reabilita…" at bounding box center [626, 252] width 358 height 189
click at [443, 169] on input "Ordem de chegada Consumidos: 3 / 10 Horário: 08:00 Clínica: Centro de Reabilita…" at bounding box center [438, 163] width 9 height 11
radio input "true"
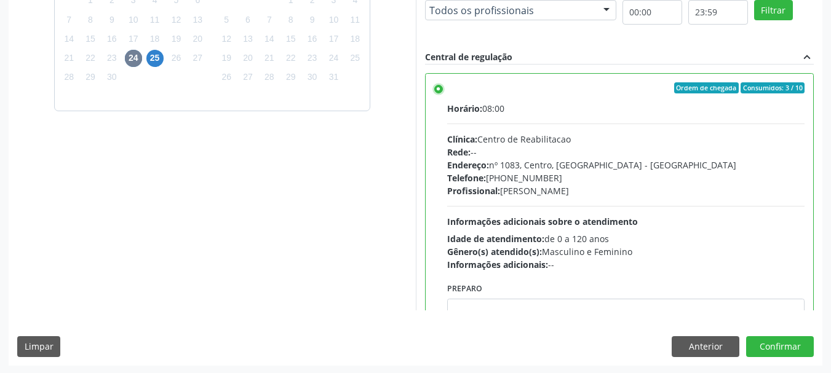
scroll to position [362, 0]
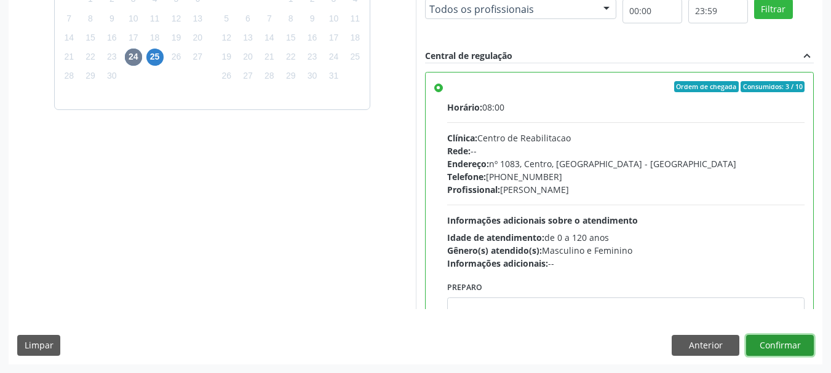
click at [791, 346] on button "Confirmar" at bounding box center [780, 345] width 68 height 21
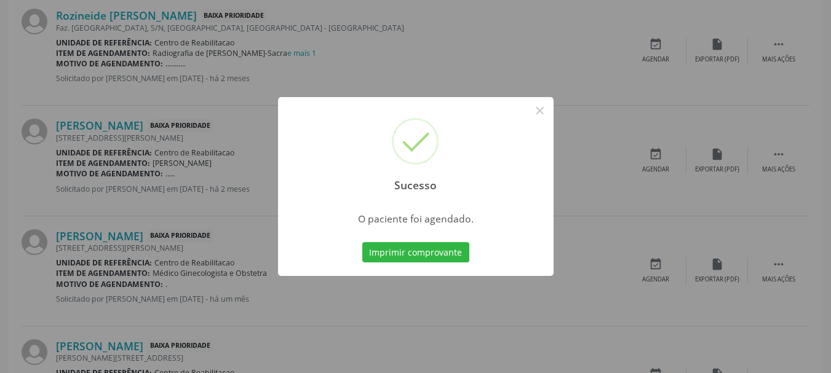
scroll to position [33, 0]
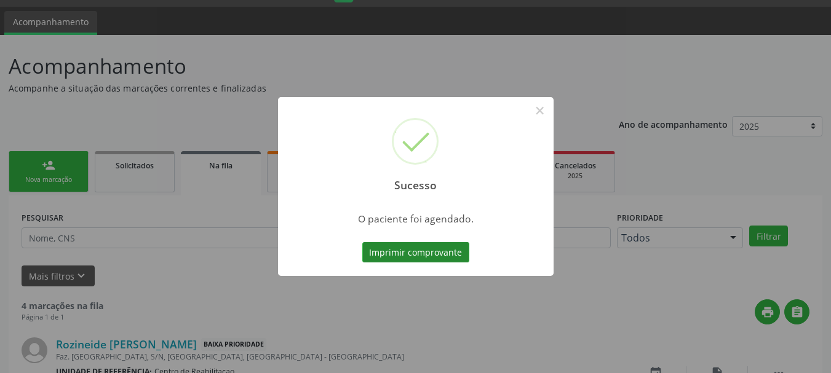
click at [429, 255] on button "Imprimir comprovante" at bounding box center [415, 252] width 107 height 21
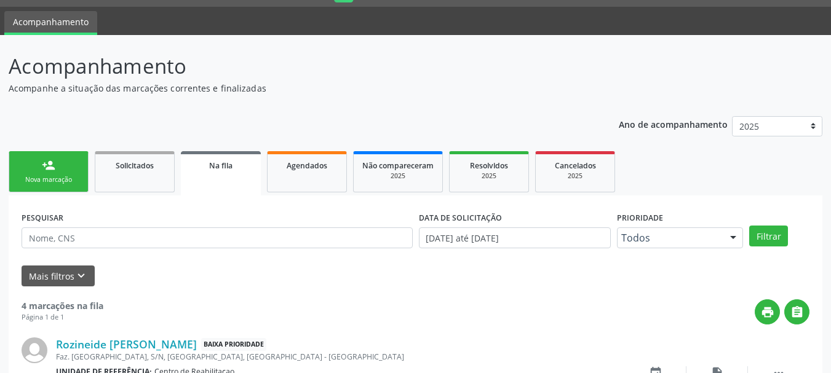
click at [66, 176] on div "Nova marcação" at bounding box center [48, 179] width 61 height 9
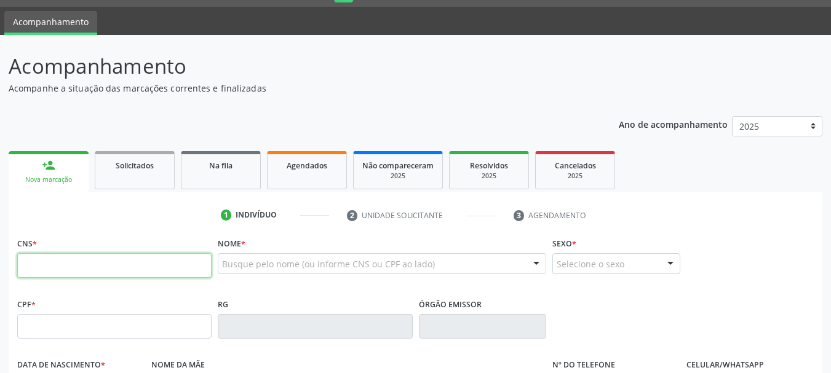
click at [104, 270] on input "text" at bounding box center [114, 265] width 194 height 25
type input "898 0058 5201 1055"
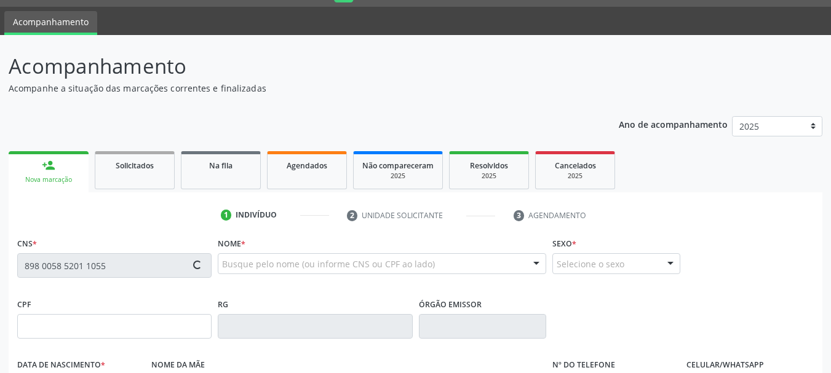
type input "149.661.884-07"
type input "[DATE]"
type input "[PERSON_NAME] [PERSON_NAME]"
type input "[PHONE_NUMBER]"
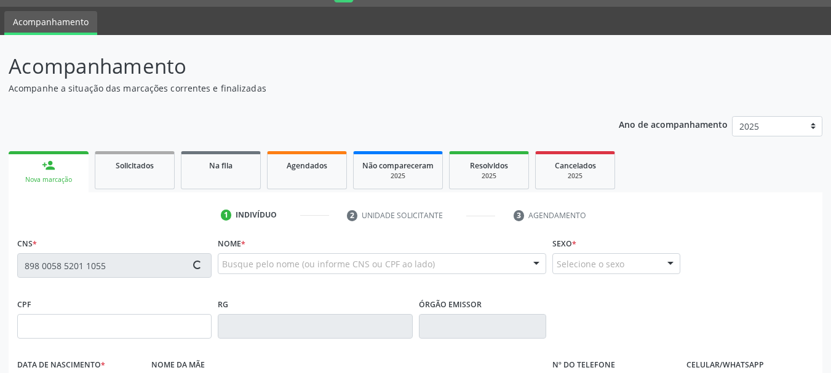
type input "010.964.904-47"
type input "665"
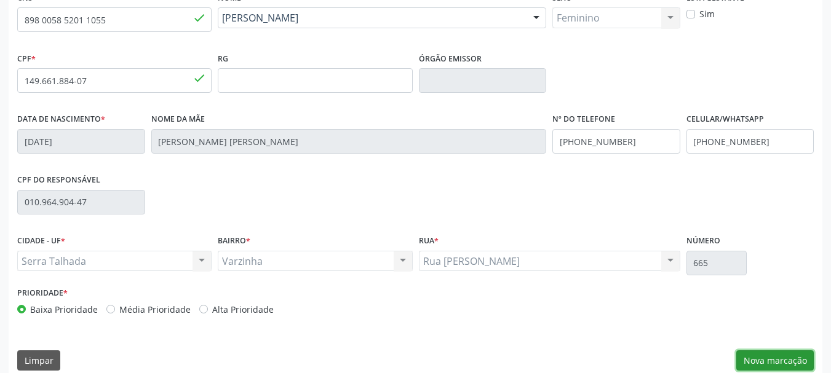
drag, startPoint x: 762, startPoint y: 352, endPoint x: 750, endPoint y: 342, distance: 15.4
click at [762, 353] on button "Nova marcação" at bounding box center [774, 360] width 77 height 21
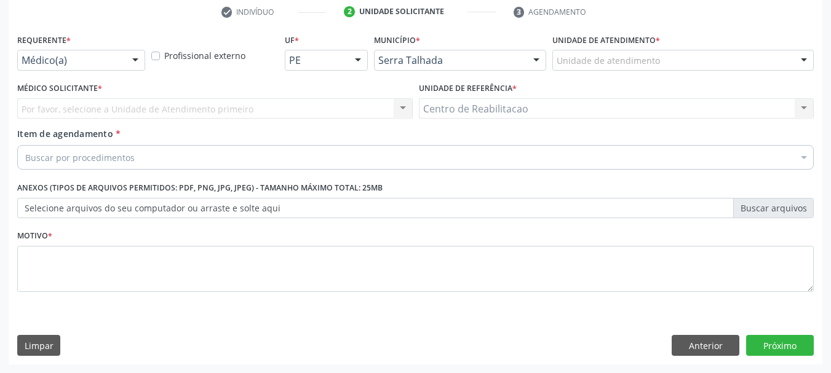
scroll to position [236, 0]
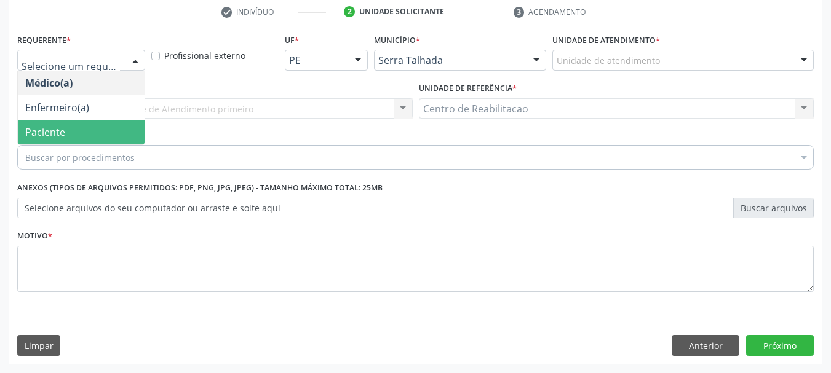
click at [71, 128] on span "Paciente" at bounding box center [81, 132] width 127 height 25
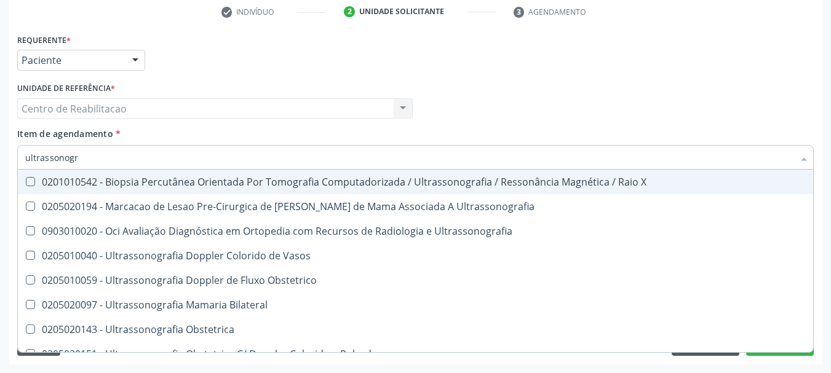
type input "ultrassonogra"
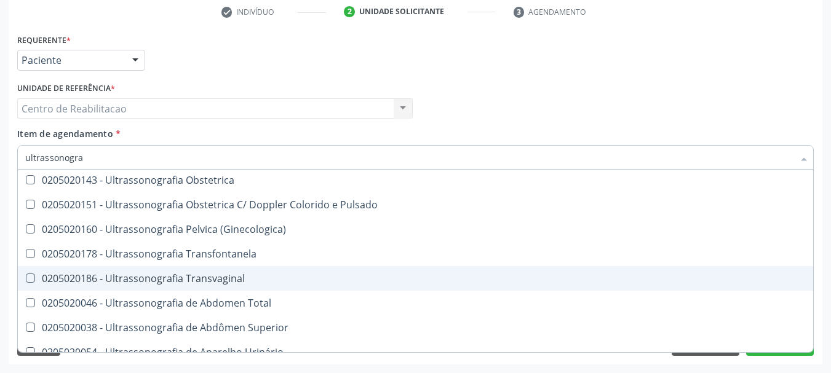
scroll to position [88, 0]
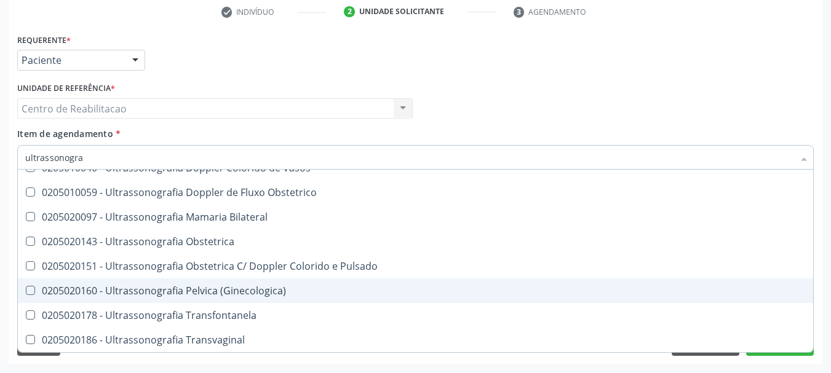
click at [264, 289] on div "0205020160 - Ultrassonografia Pelvica (Ginecologica)" at bounding box center [415, 291] width 780 height 10
checkbox \(Ginecologica\) "true"
type textarea "."
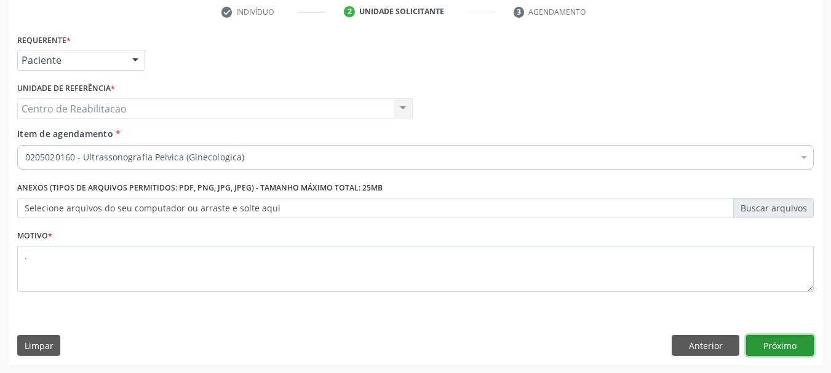
scroll to position [0, 0]
click button "Próximo" at bounding box center [780, 345] width 68 height 21
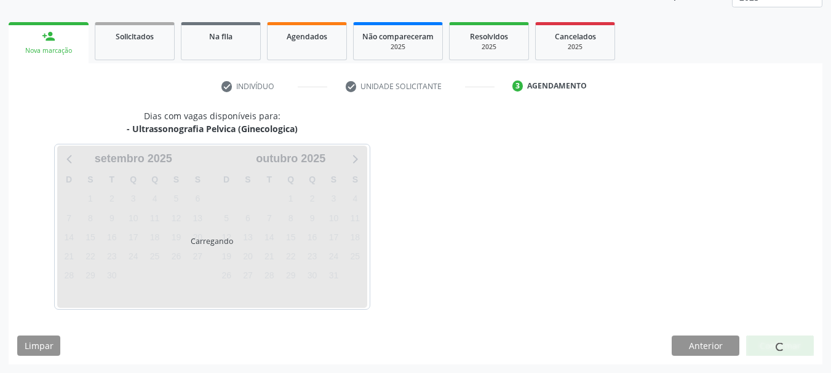
scroll to position [162, 0]
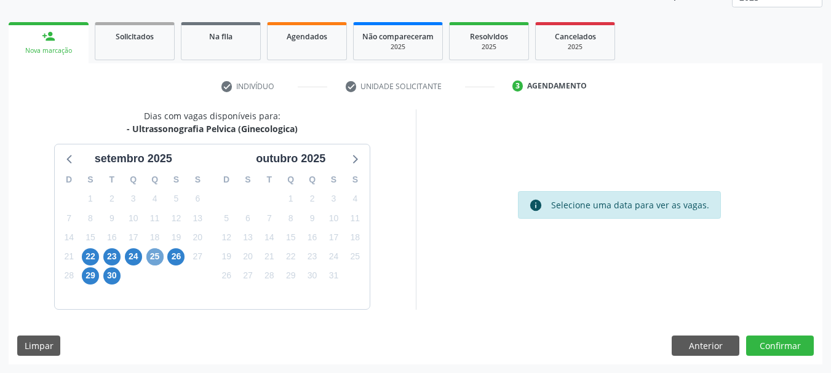
click at [156, 260] on span "25" at bounding box center [154, 256] width 17 height 17
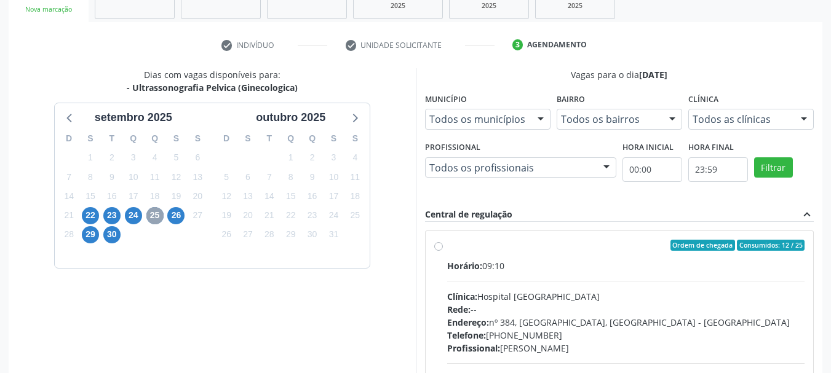
scroll to position [285, 0]
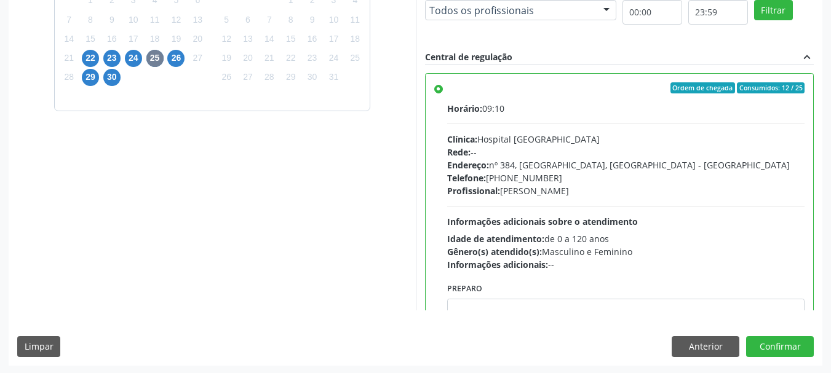
scroll to position [362, 0]
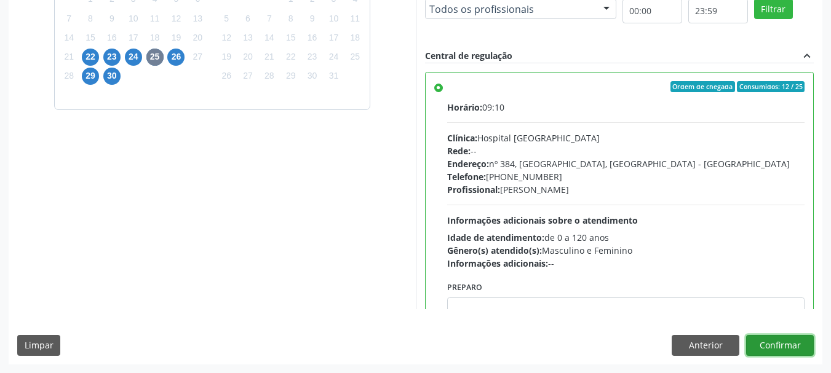
drag, startPoint x: 788, startPoint y: 339, endPoint x: 772, endPoint y: 129, distance: 210.3
click at [772, 129] on div "Dias com vagas disponíveis para: - Ultrassonografia Pelvica (Ginecologica) sete…" at bounding box center [415, 137] width 813 height 454
click at [177, 57] on span "26" at bounding box center [175, 57] width 17 height 17
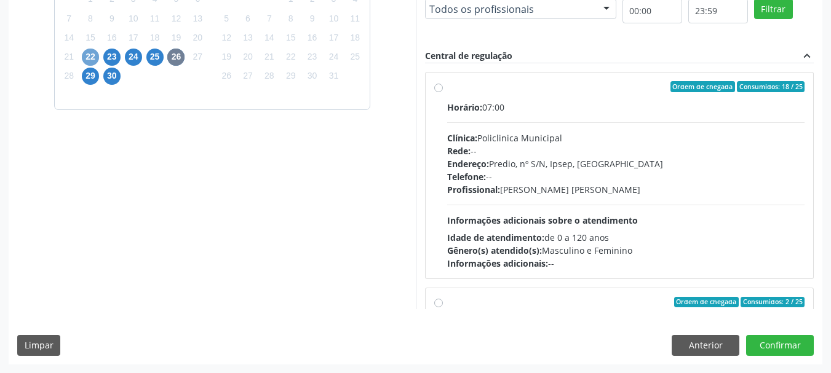
click at [85, 53] on span "22" at bounding box center [90, 57] width 17 height 17
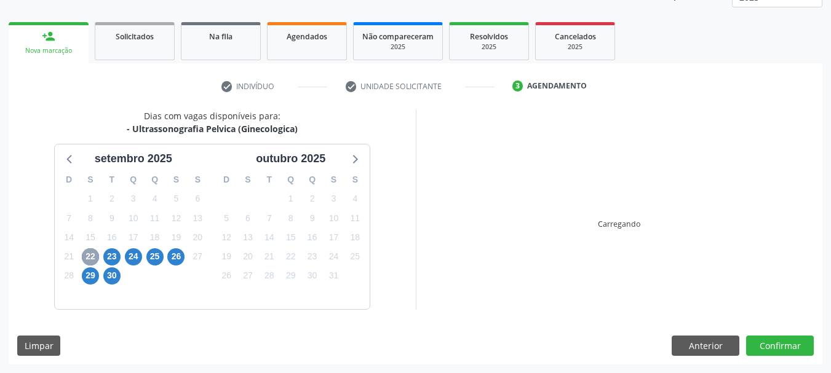
scroll to position [339, 0]
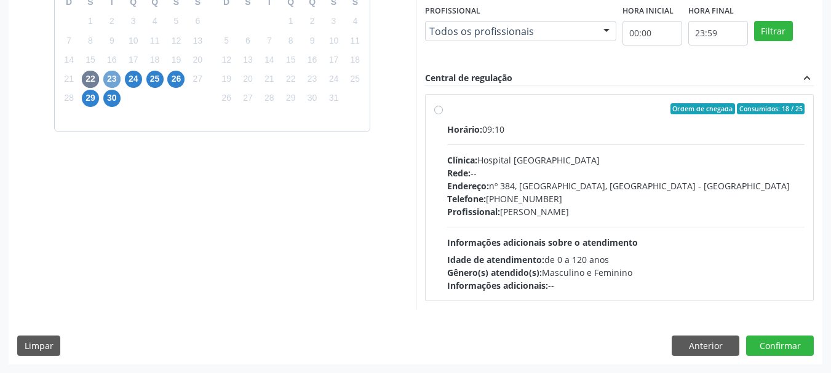
click at [112, 76] on span "23" at bounding box center [111, 79] width 17 height 17
click at [181, 75] on span "26" at bounding box center [175, 79] width 17 height 17
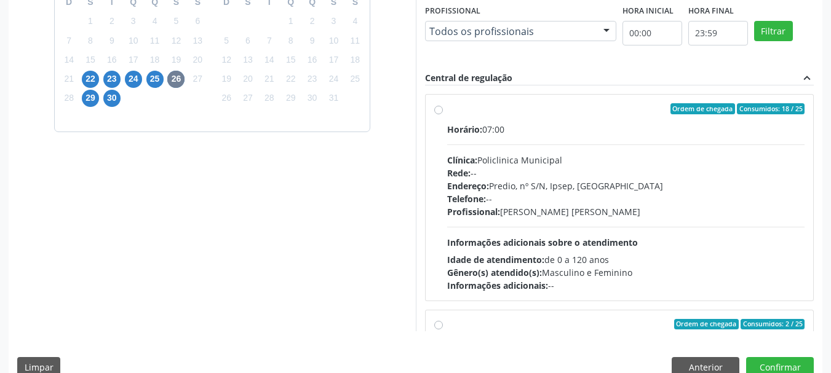
click at [492, 115] on label "Ordem de chegada Consumidos: 18 / 25 Horário: 07:00 Clínica: Policlinica Munici…" at bounding box center [626, 197] width 358 height 189
click at [443, 114] on input "Ordem de chegada Consumidos: 18 / 25 Horário: 07:00 Clínica: Policlinica Munici…" at bounding box center [438, 108] width 9 height 11
radio input "true"
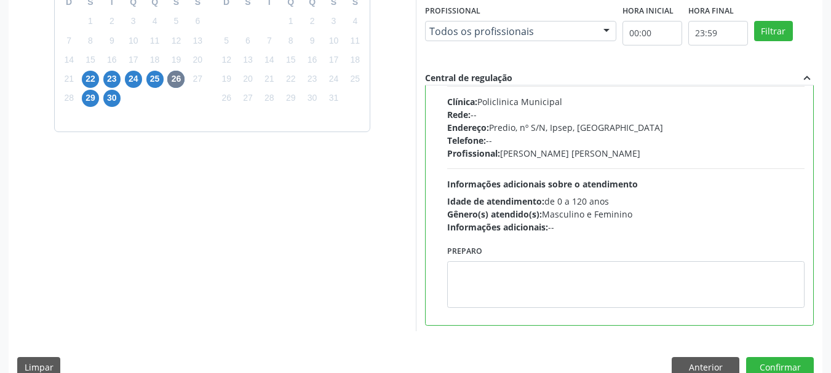
scroll to position [123, 0]
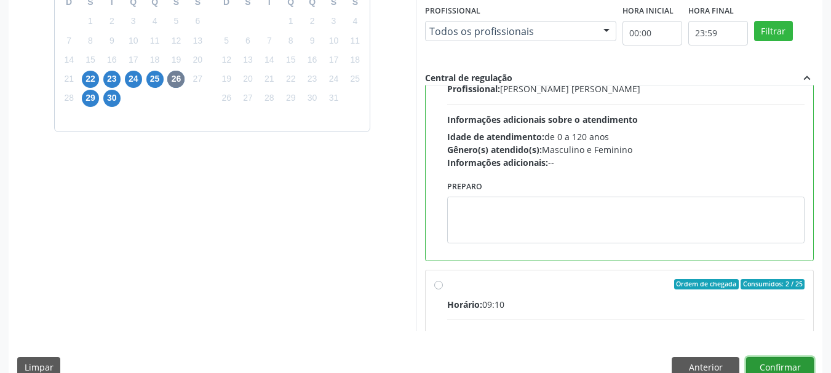
click at [795, 360] on button "Confirmar" at bounding box center [780, 367] width 68 height 21
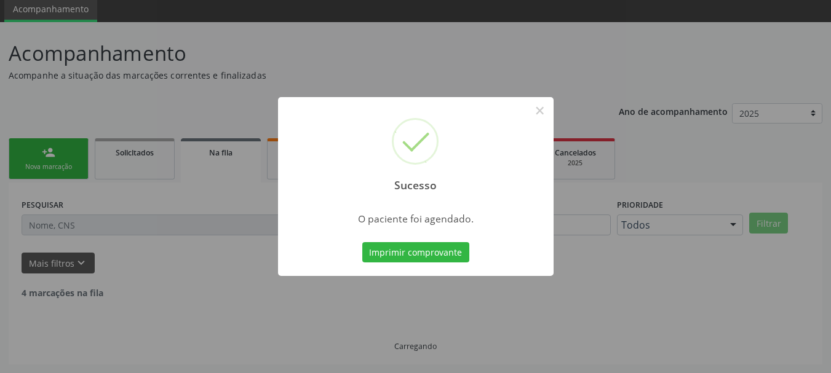
scroll to position [33, 0]
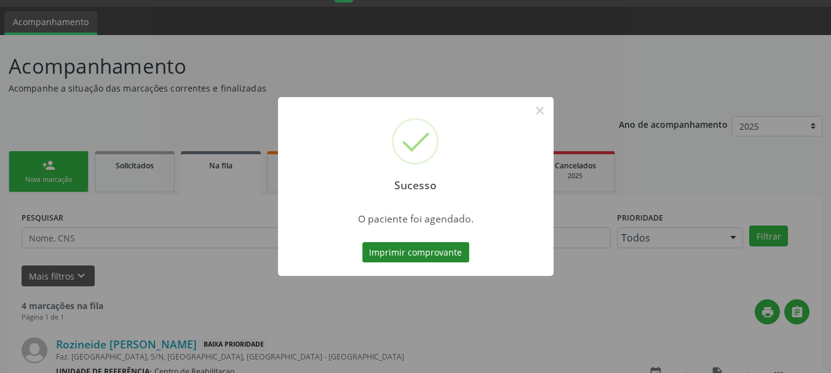
click at [424, 249] on button "Imprimir comprovante" at bounding box center [415, 252] width 107 height 21
